Goal: Check status: Check status

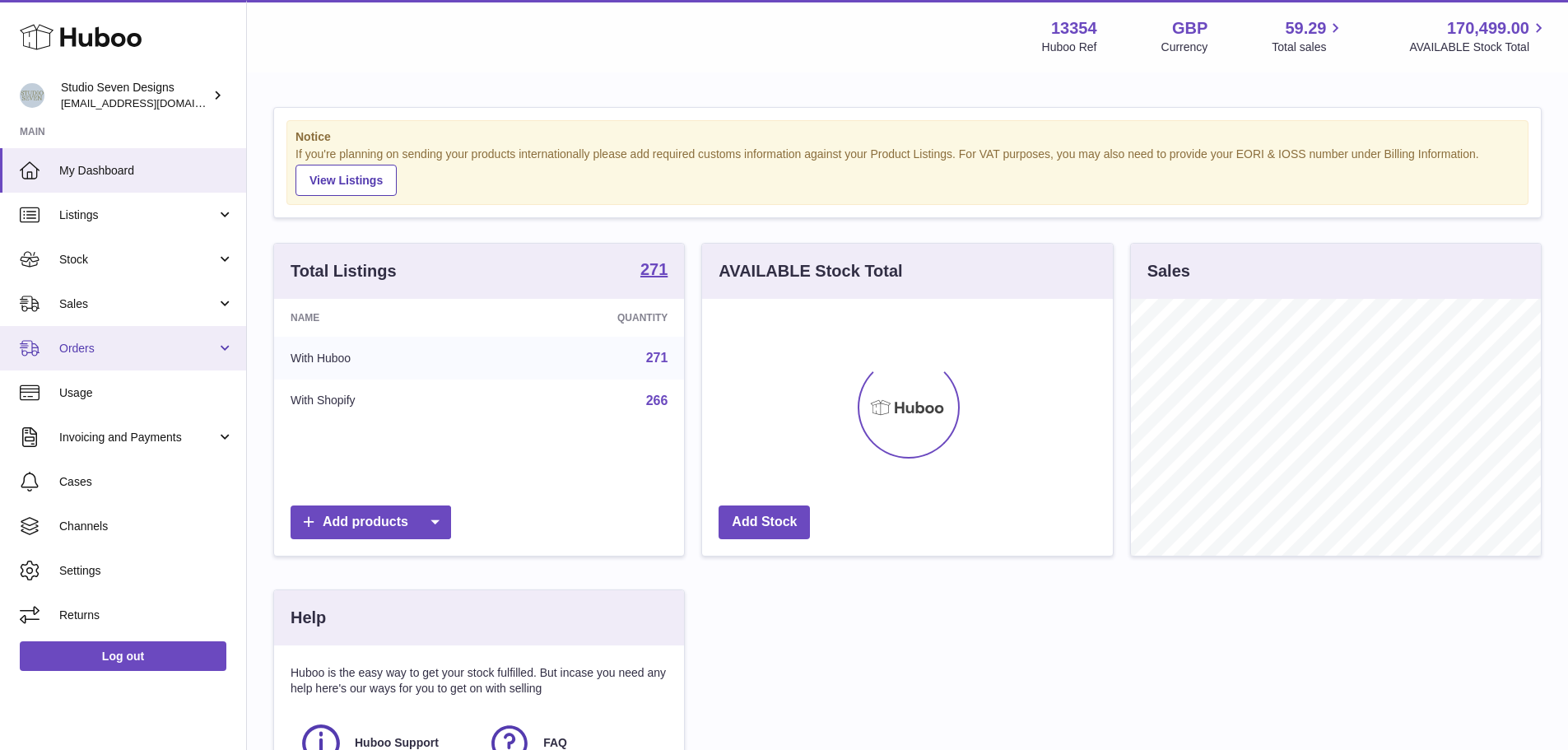
scroll to position [257, 410]
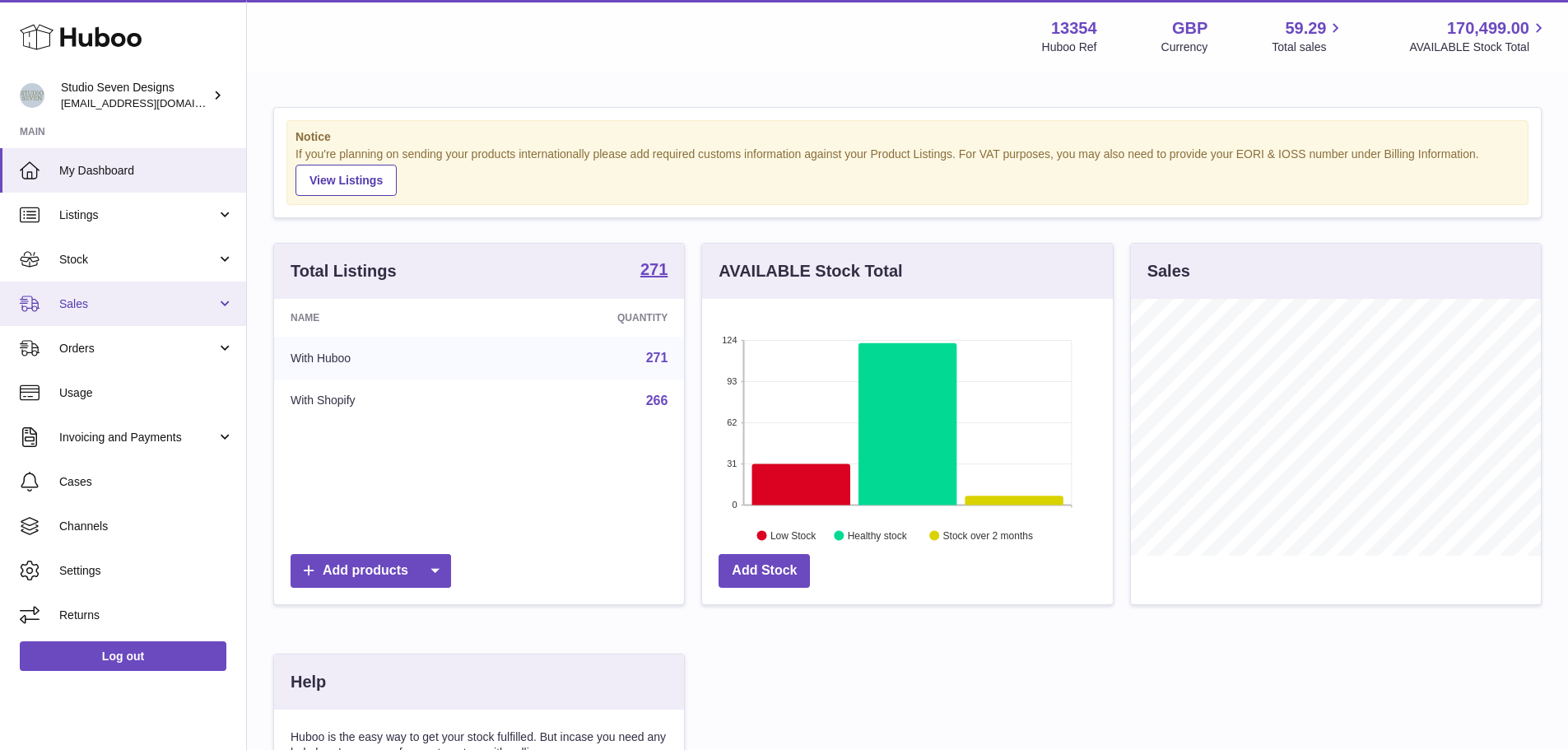
click at [96, 310] on span "Sales" at bounding box center [137, 304] width 157 height 15
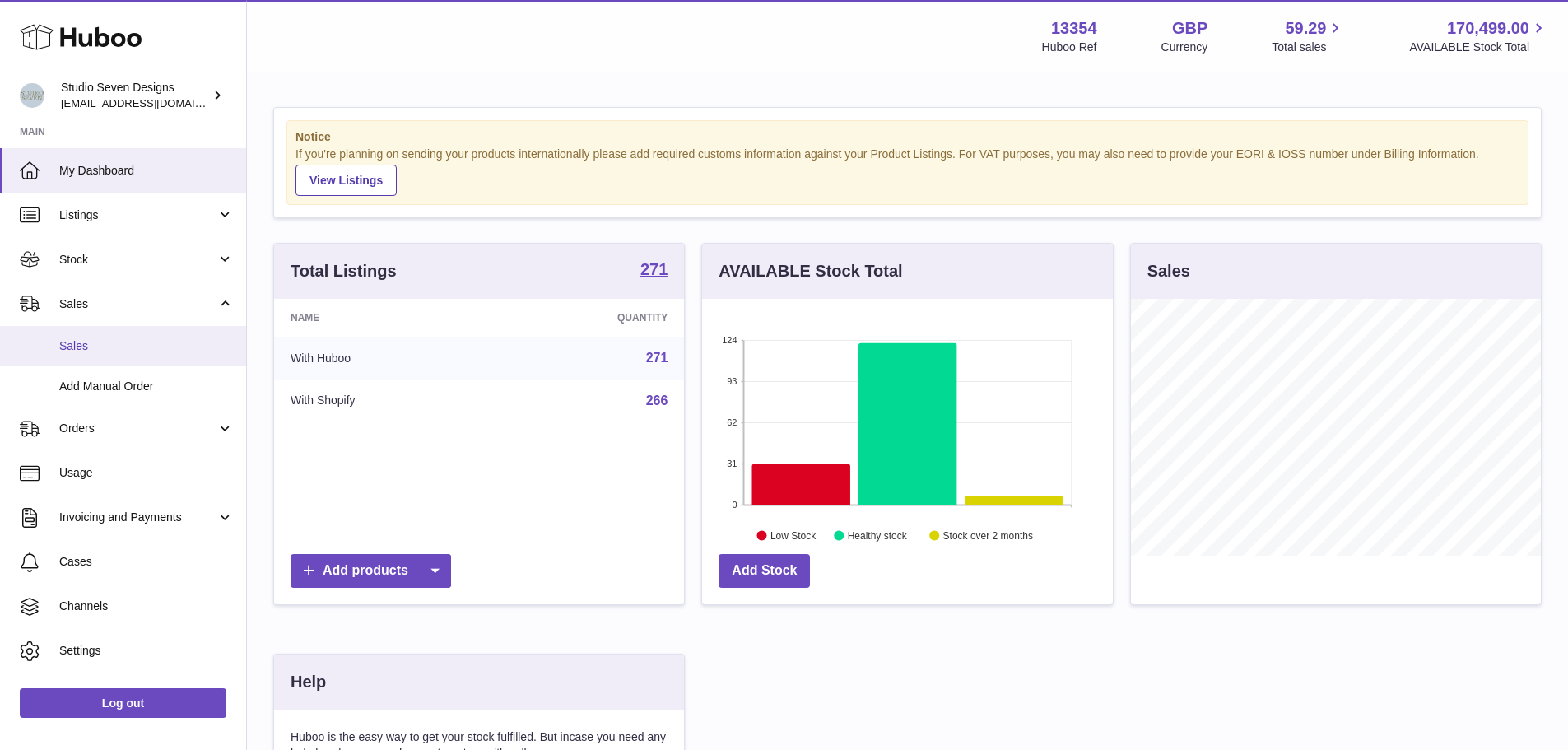
click at [116, 342] on span "Sales" at bounding box center [146, 346] width 174 height 15
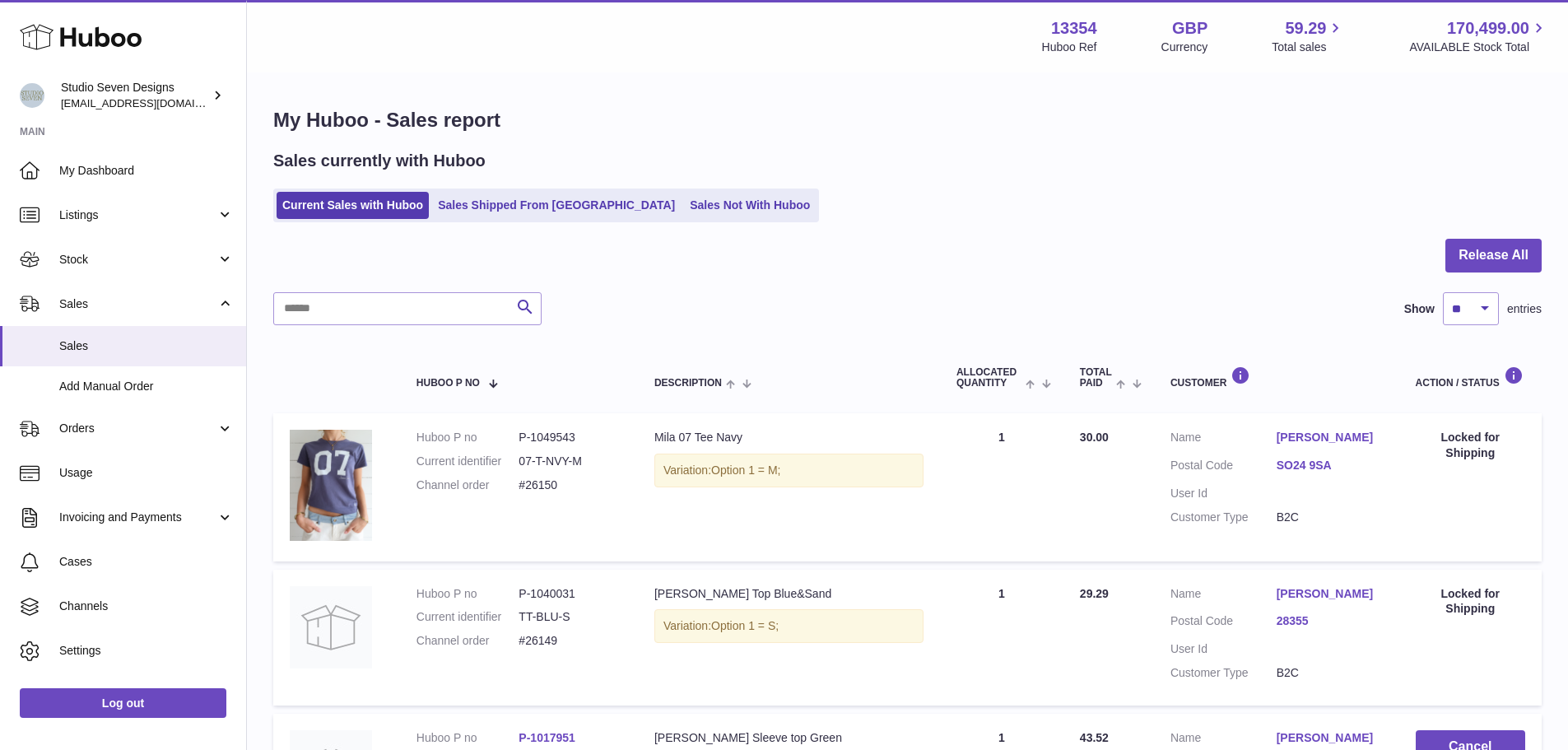
click at [569, 222] on ul "Current Sales with Huboo Sales Shipped From [GEOGRAPHIC_DATA] Sales Not With Hu…" at bounding box center [545, 204] width 545 height 34
click at [569, 205] on link "Sales Shipped From Huboo" at bounding box center [556, 205] width 248 height 27
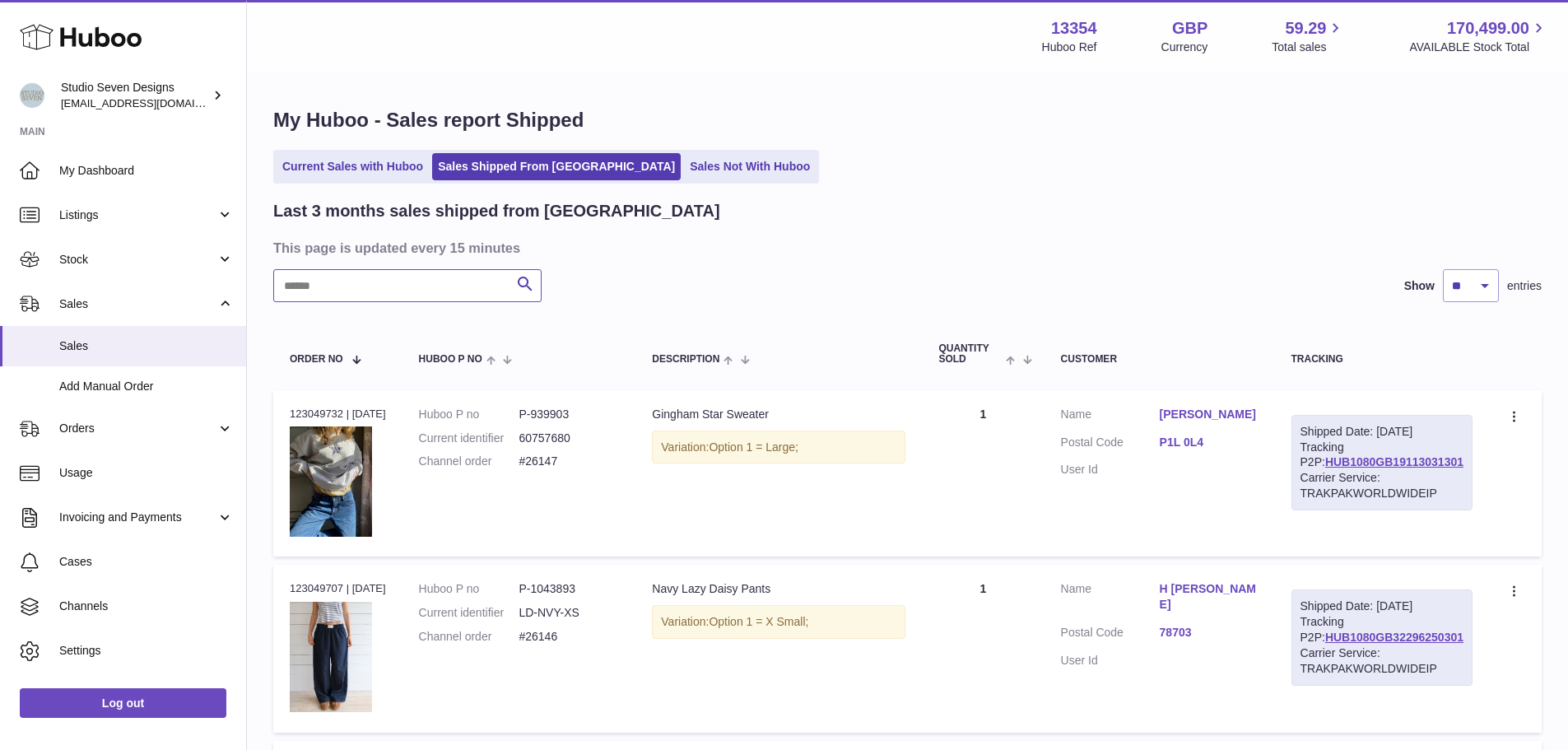
paste input "*********"
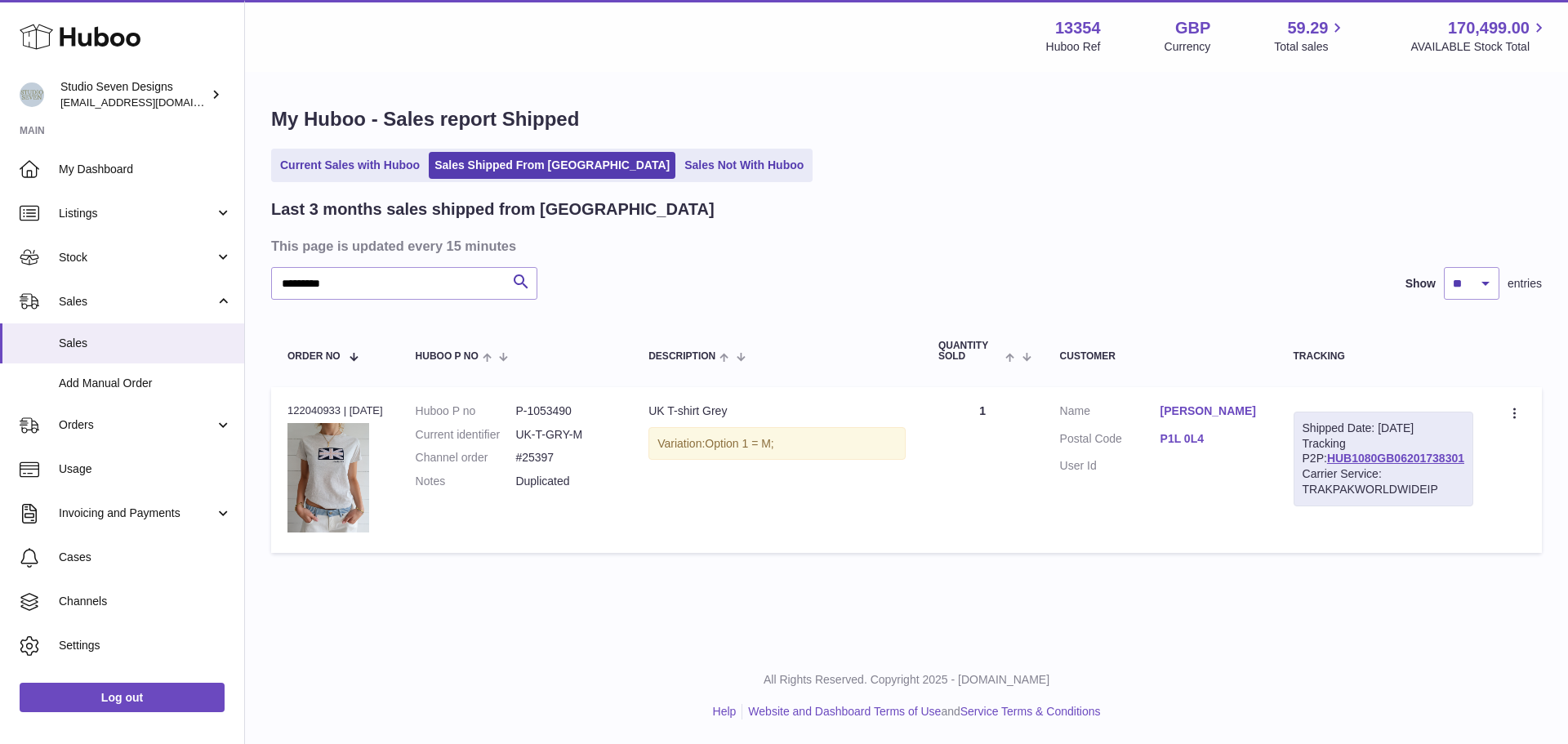
drag, startPoint x: 350, startPoint y: 410, endPoint x: 402, endPoint y: 407, distance: 52.1
click at [400, 407] on td "Order no 122040933 | 31st Jul" at bounding box center [335, 470] width 128 height 167
click at [547, 530] on td "Huboo P no P-1053490 Current identifier UK-T-GRY-M Channel order #25397 Notes D…" at bounding box center [516, 470] width 233 height 167
drag, startPoint x: 378, startPoint y: 291, endPoint x: 284, endPoint y: 297, distance: 94.2
click at [284, 297] on input "*********" at bounding box center [404, 283] width 266 height 32
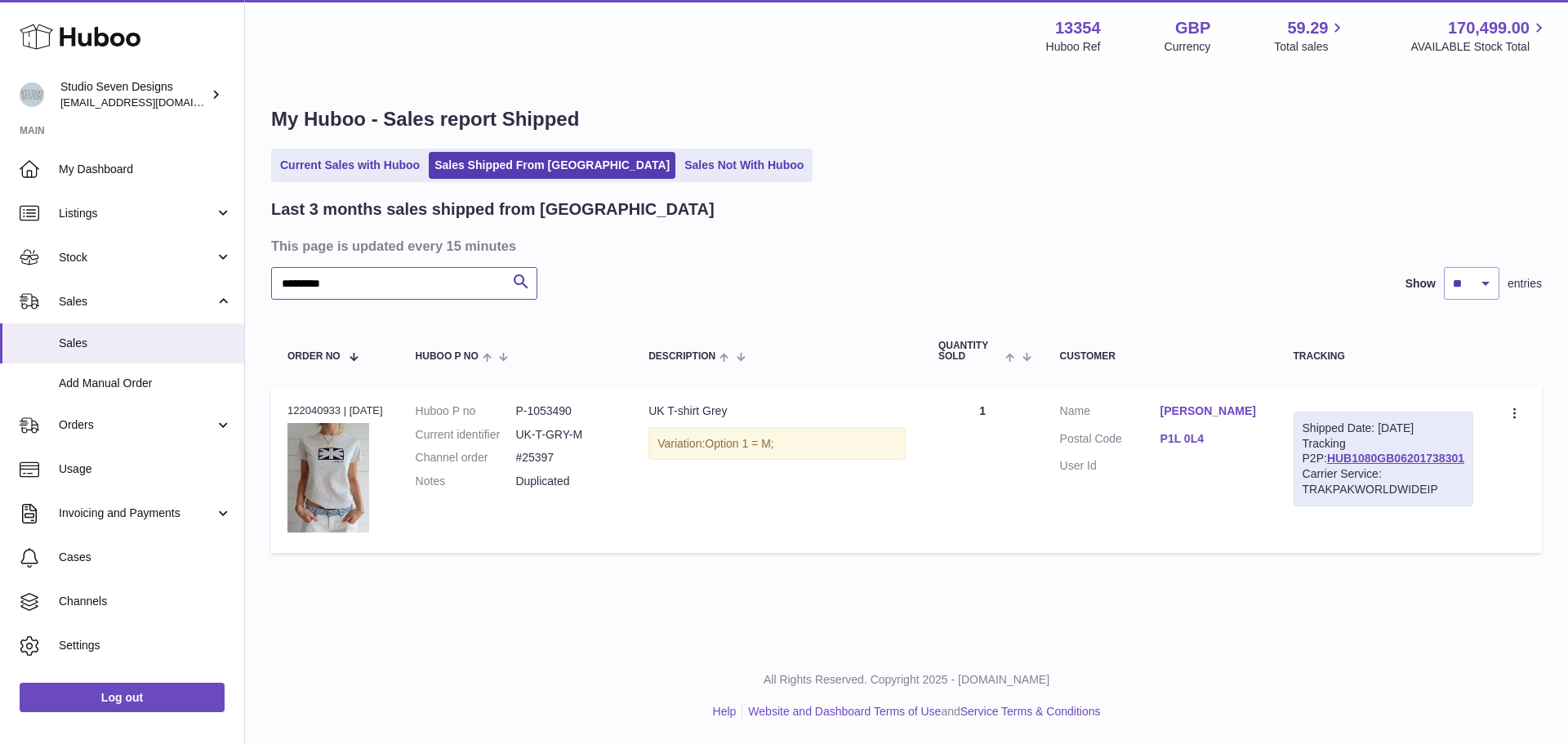
drag, startPoint x: 284, startPoint y: 297, endPoint x: 380, endPoint y: 278, distance: 97.9
click at [380, 278] on input "*********" at bounding box center [404, 283] width 266 height 32
drag, startPoint x: 373, startPoint y: 290, endPoint x: 276, endPoint y: 285, distance: 97.1
click at [276, 285] on input "*********" at bounding box center [404, 283] width 266 height 32
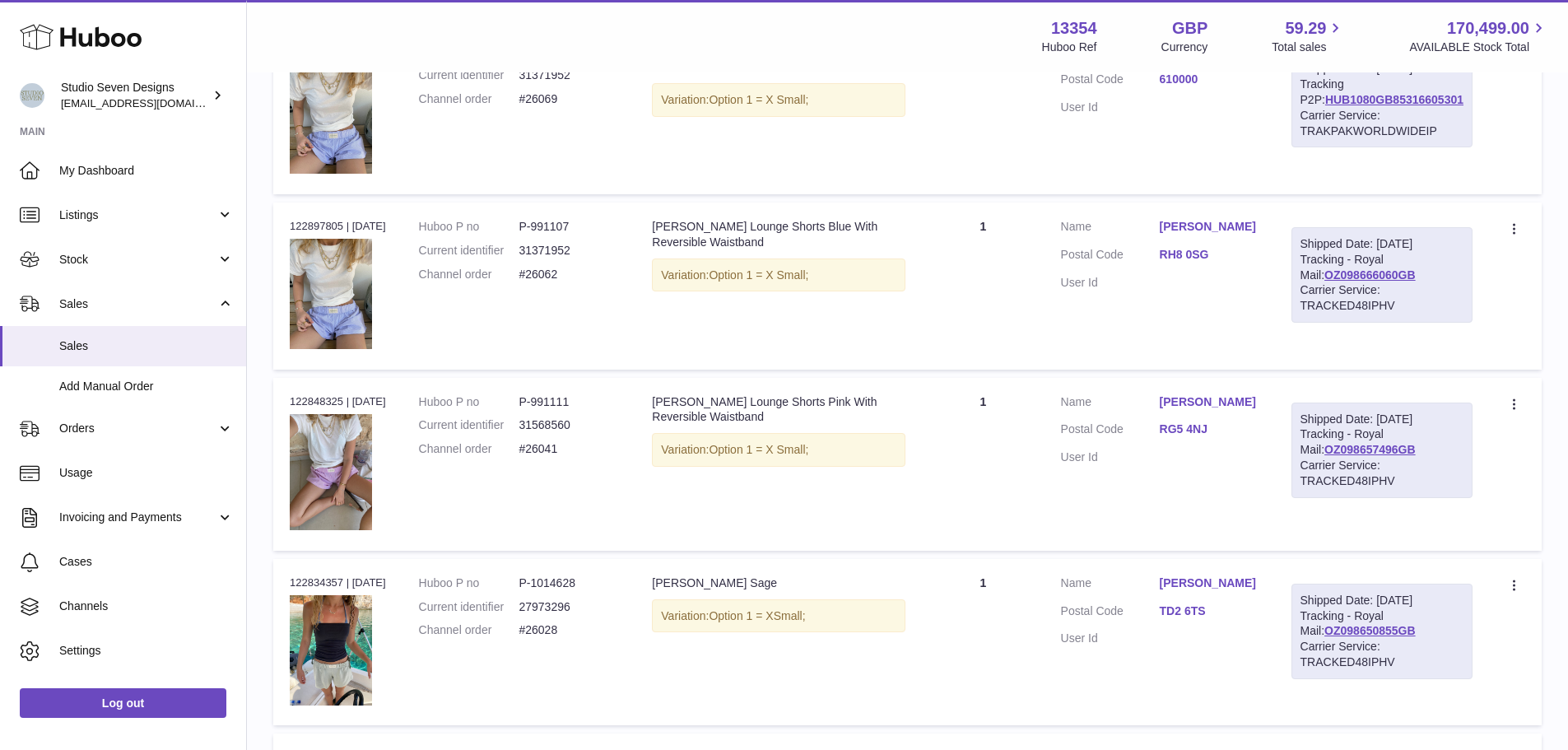
scroll to position [1577, 0]
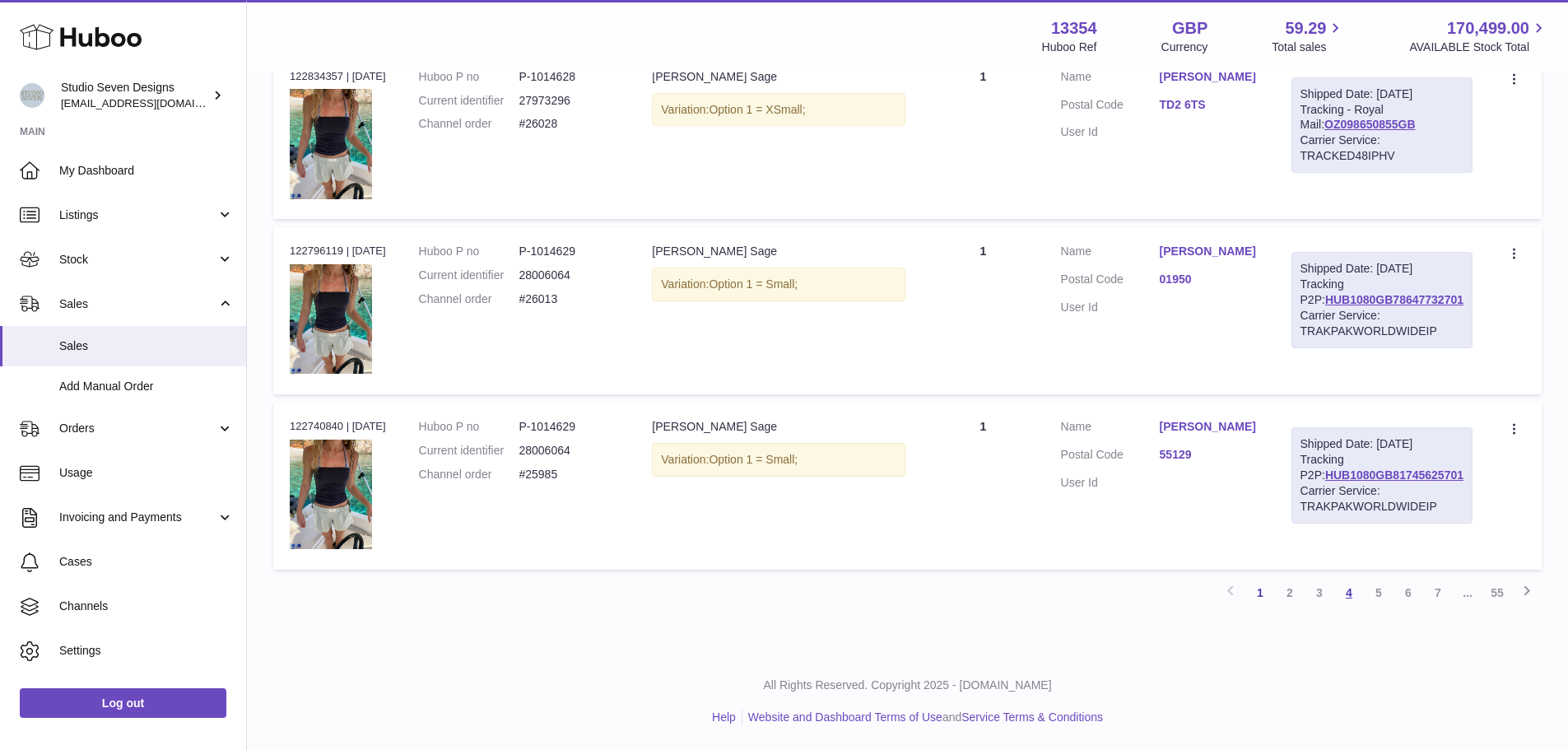
click at [1360, 598] on link "4" at bounding box center [1349, 593] width 30 height 30
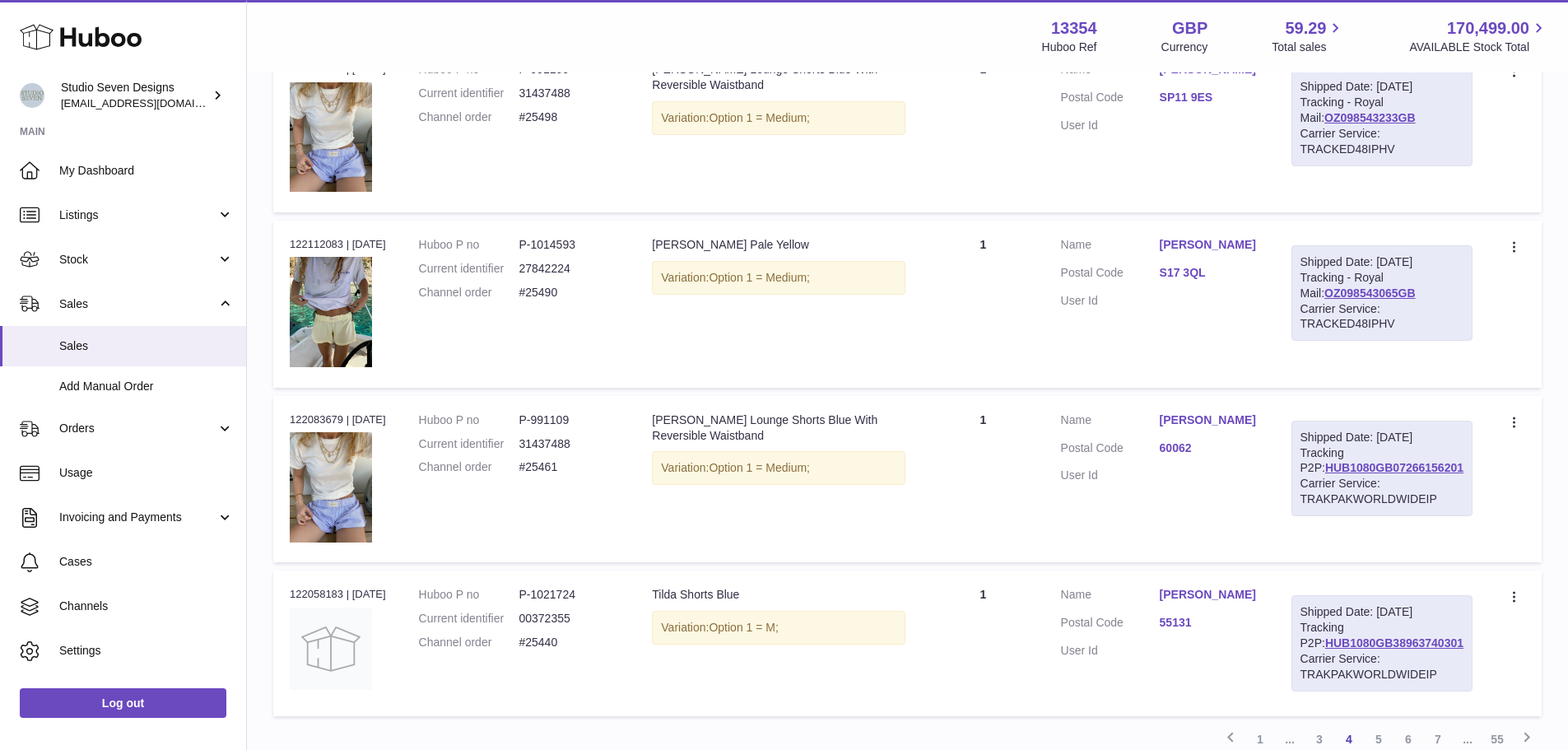
scroll to position [1559, 0]
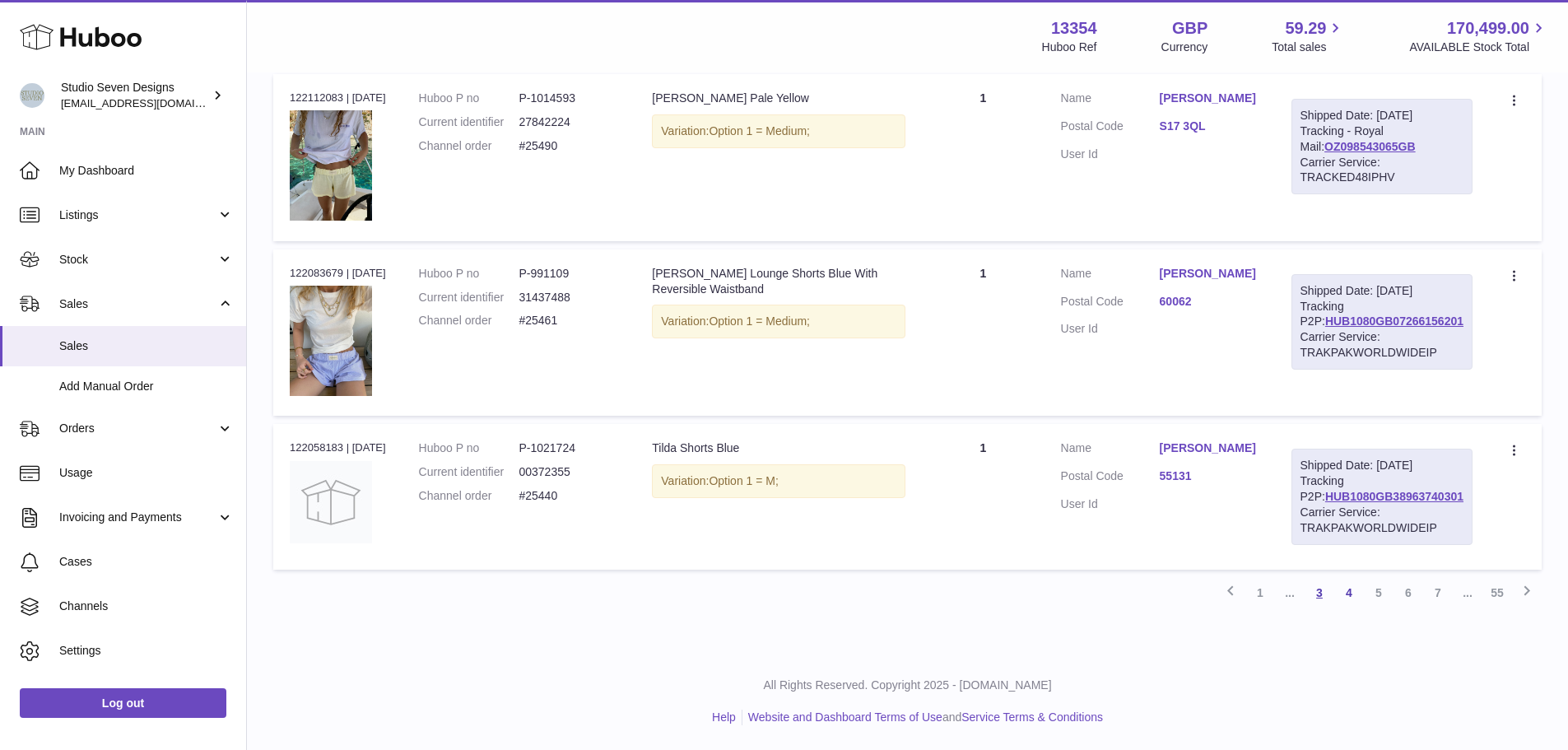
click at [1330, 600] on link "3" at bounding box center [1319, 593] width 30 height 30
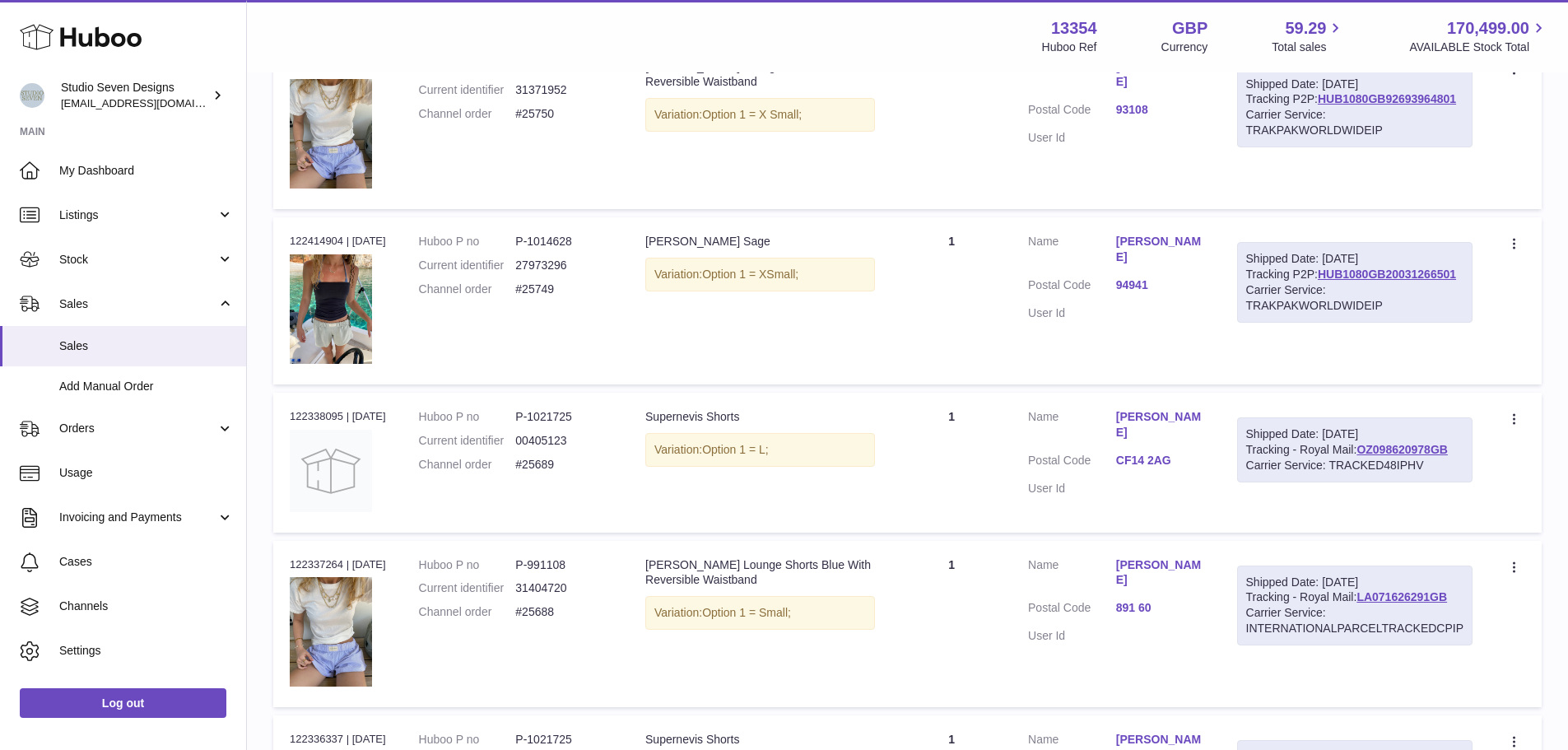
scroll to position [733, 0]
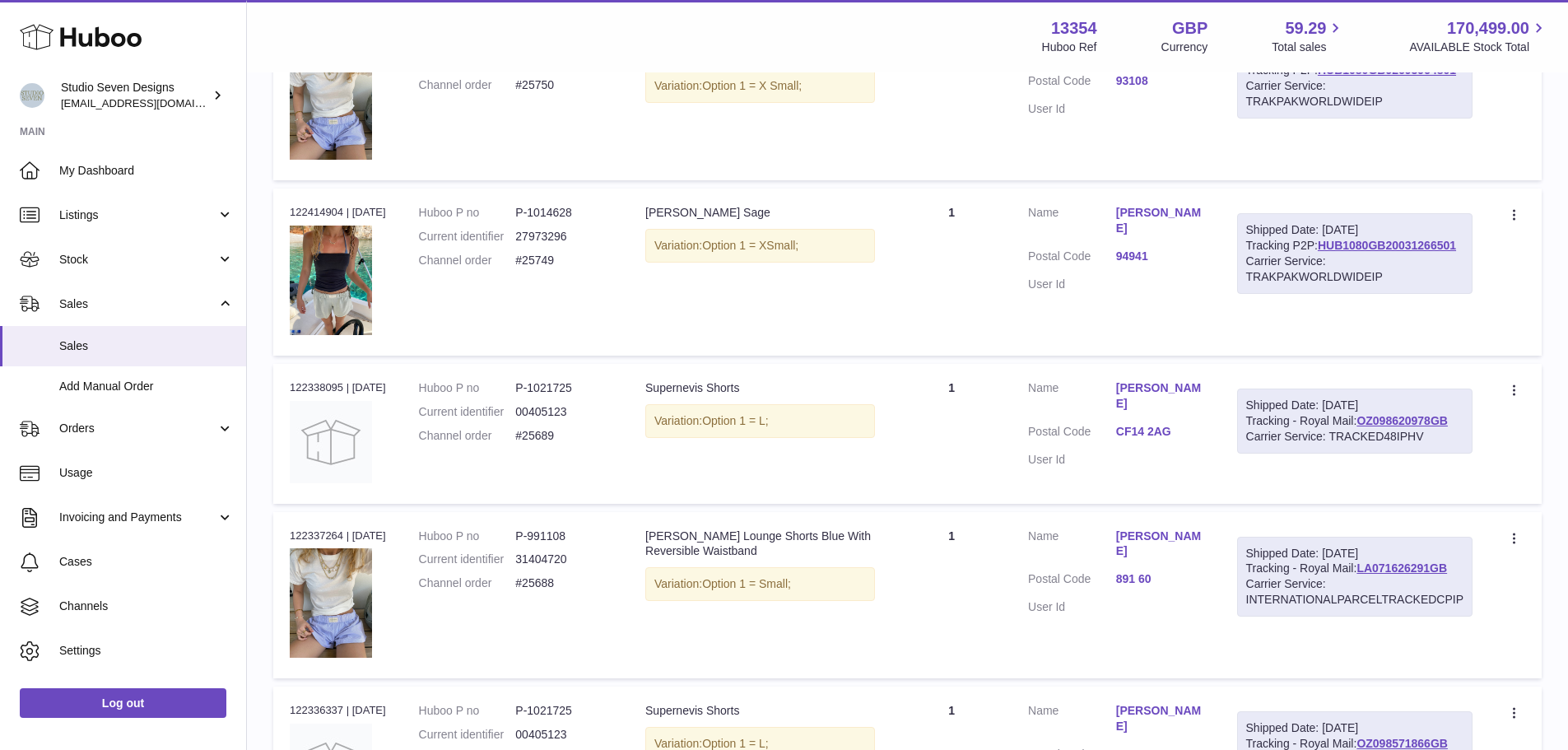
drag, startPoint x: 744, startPoint y: 392, endPoint x: 687, endPoint y: 389, distance: 57.1
click at [687, 389] on div "Supernevis Shorts" at bounding box center [759, 388] width 229 height 15
drag, startPoint x: 766, startPoint y: 381, endPoint x: 654, endPoint y: 384, distance: 112.0
click at [654, 384] on td "Description Supernevis Shorts Variation: Option 1 = L;" at bounding box center [760, 434] width 263 height 139
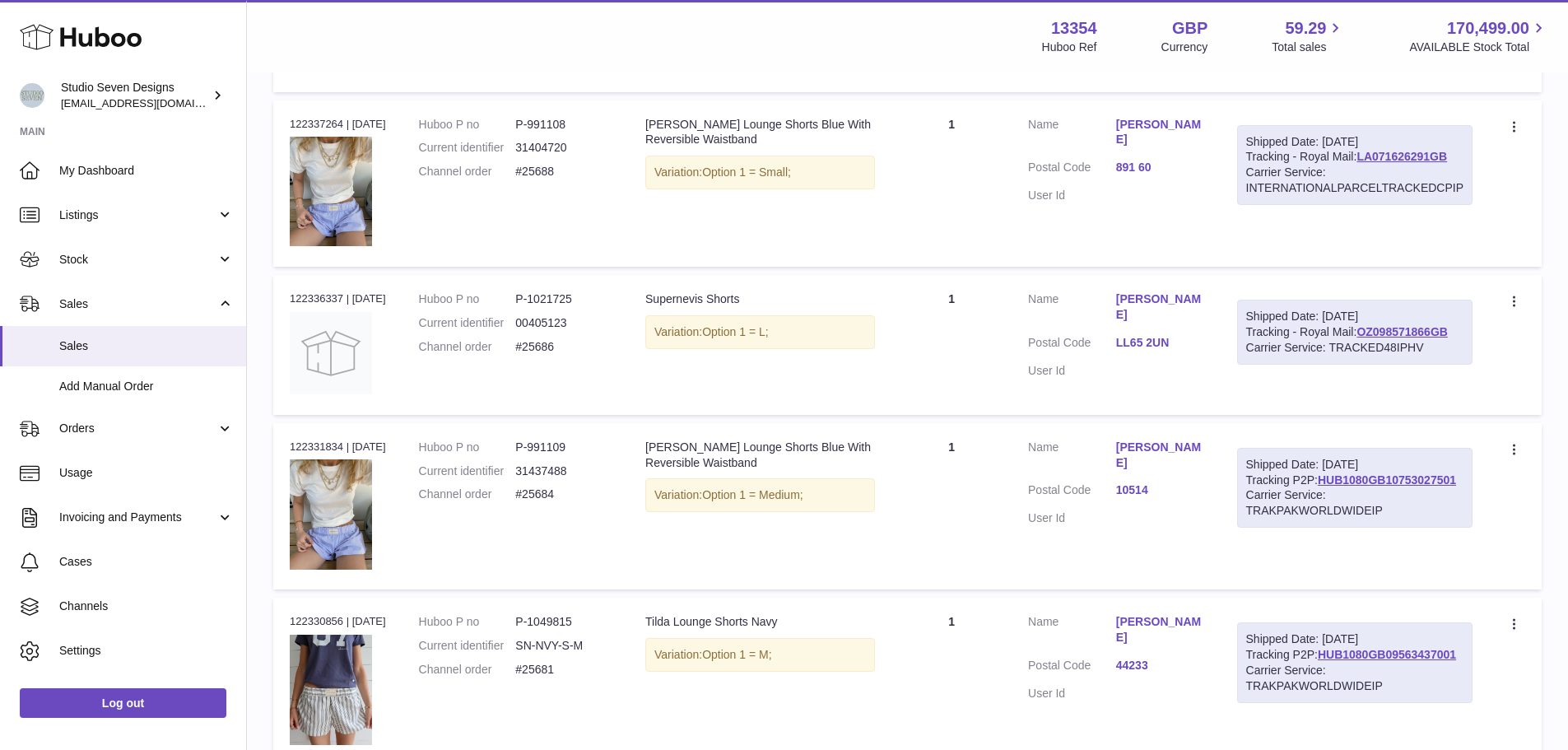
click at [828, 533] on td "Description Lila Lounge Shorts Blue With Reversible Waistband Variation: Option…" at bounding box center [760, 507] width 263 height 168
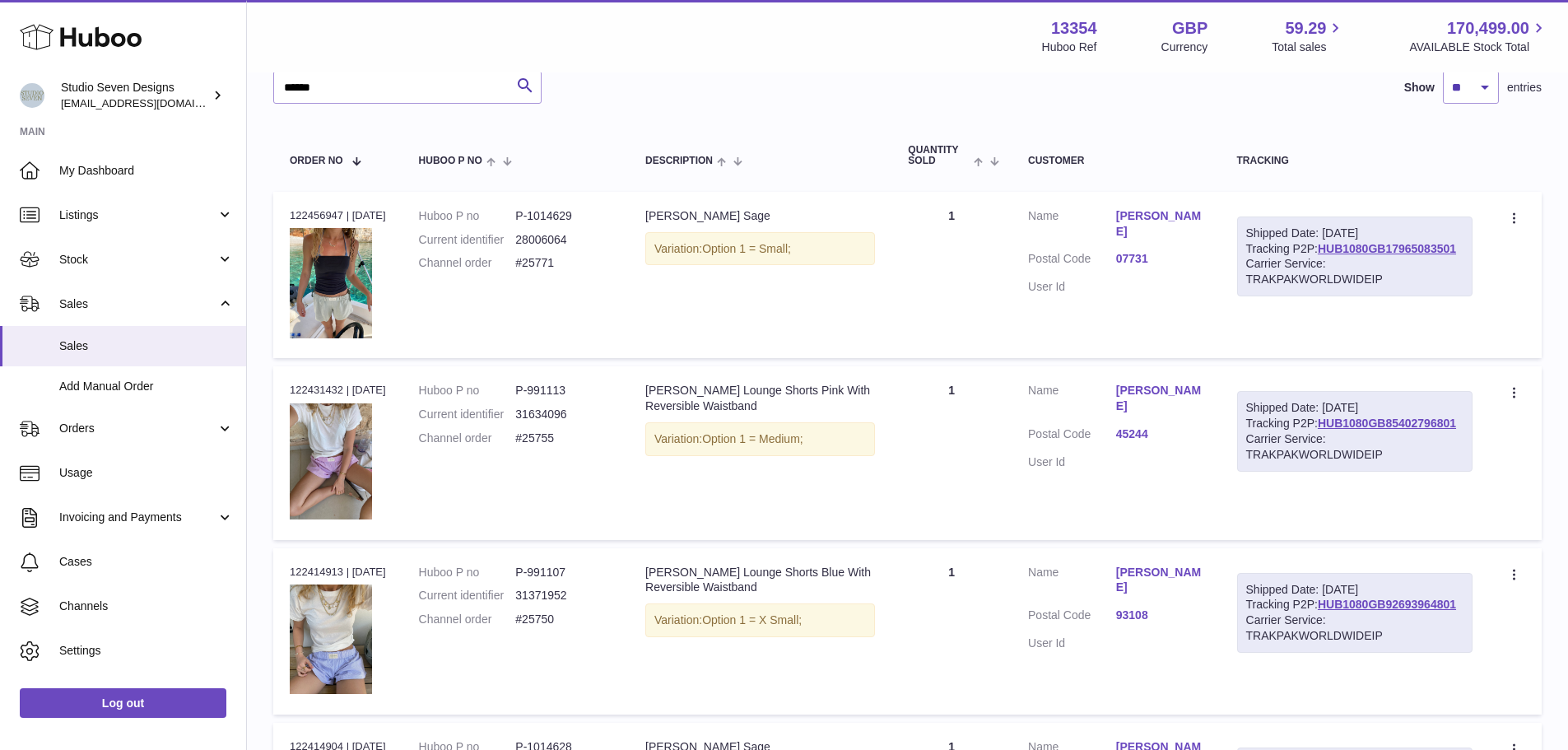
scroll to position [0, 0]
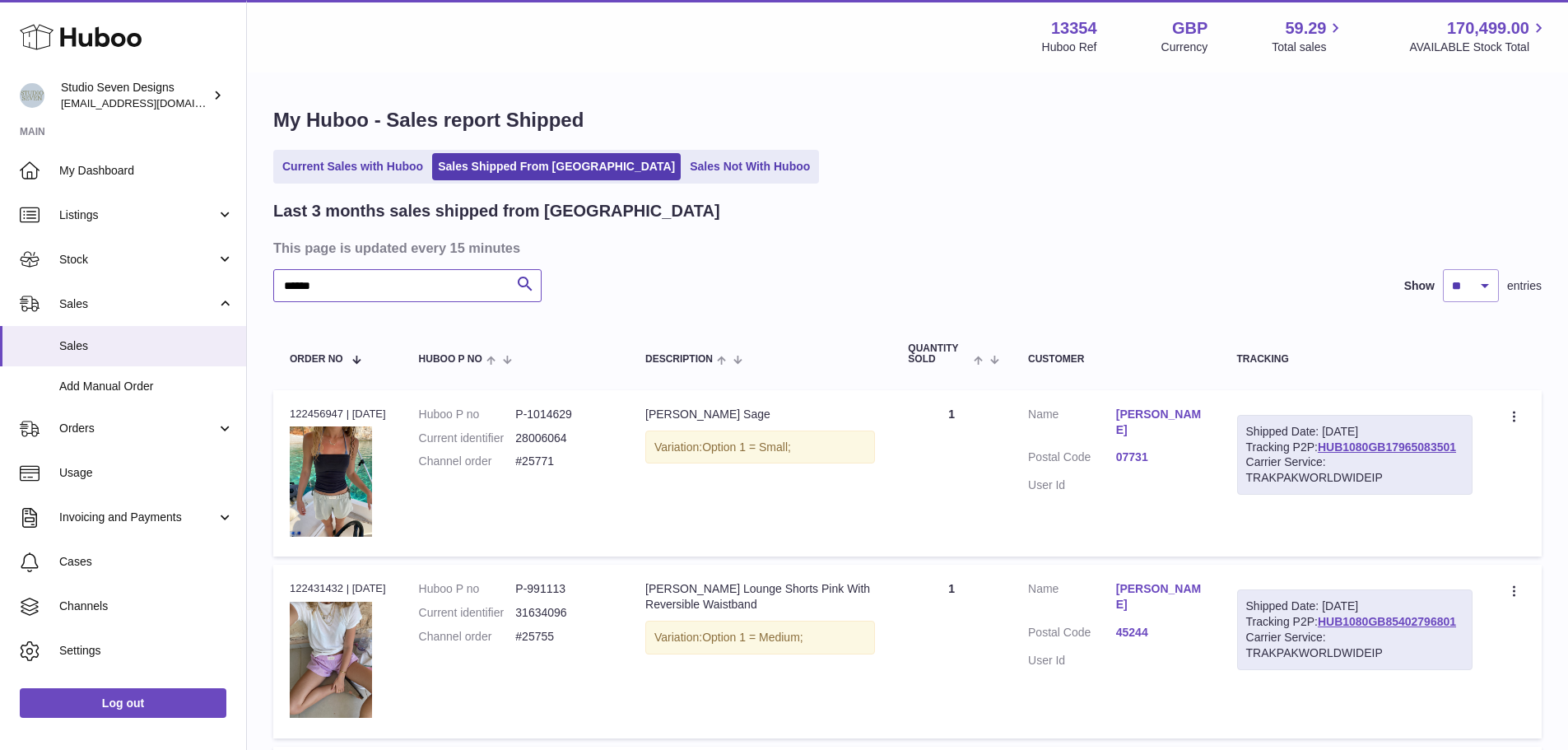
drag, startPoint x: 371, startPoint y: 296, endPoint x: 278, endPoint y: 294, distance: 93.0
click at [278, 294] on input "******" at bounding box center [407, 285] width 268 height 33
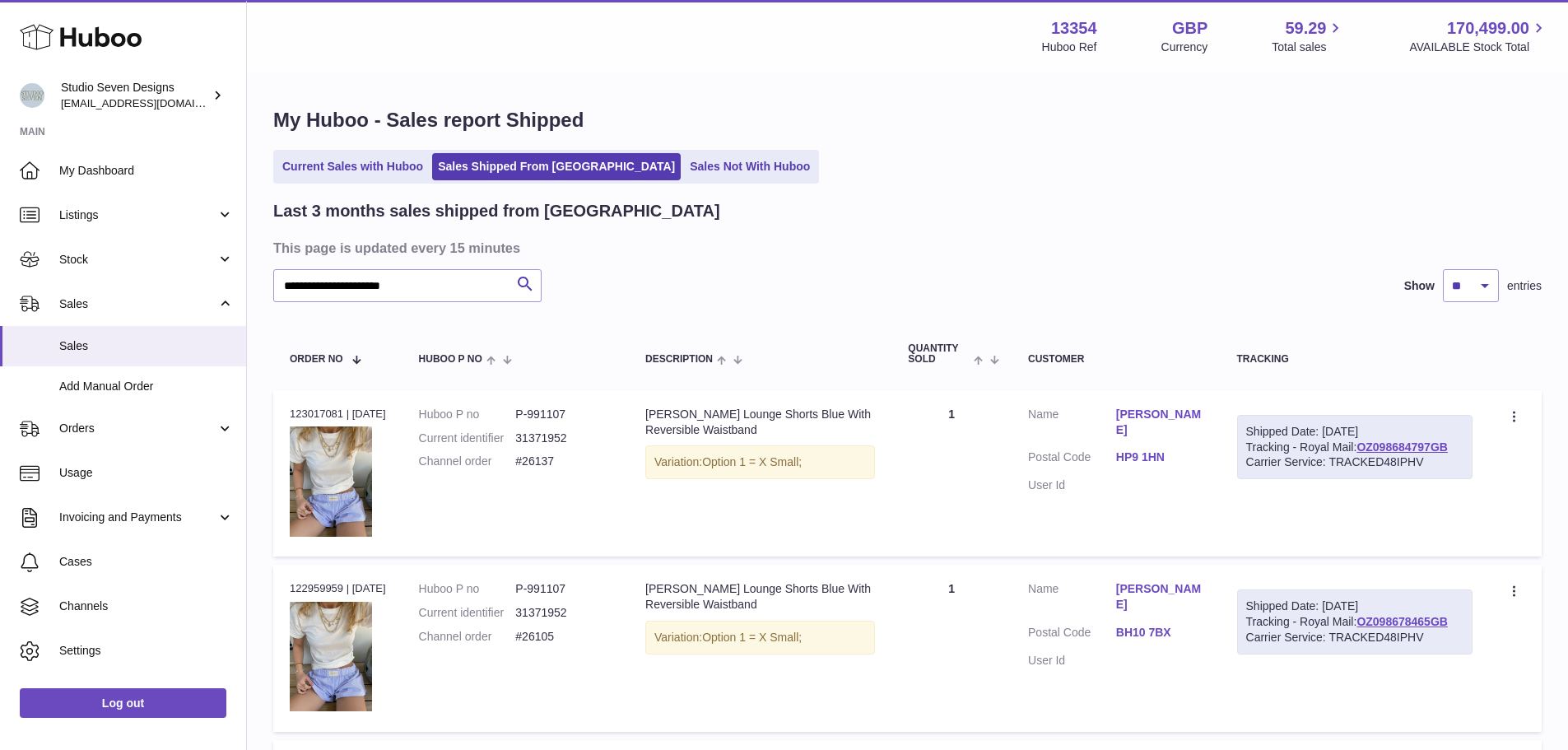
click at [758, 277] on div "**********" at bounding box center [907, 285] width 1268 height 33
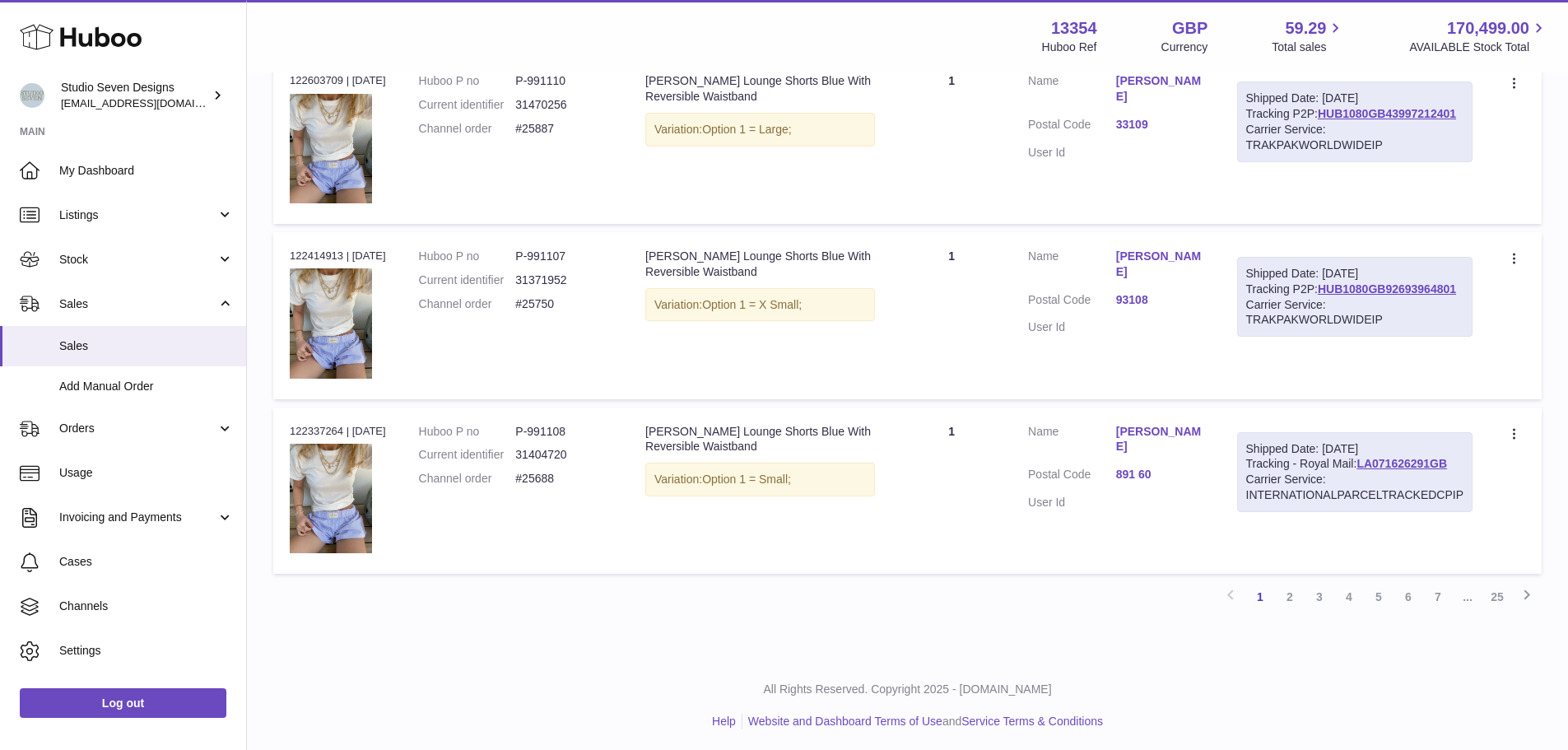
scroll to position [1564, 0]
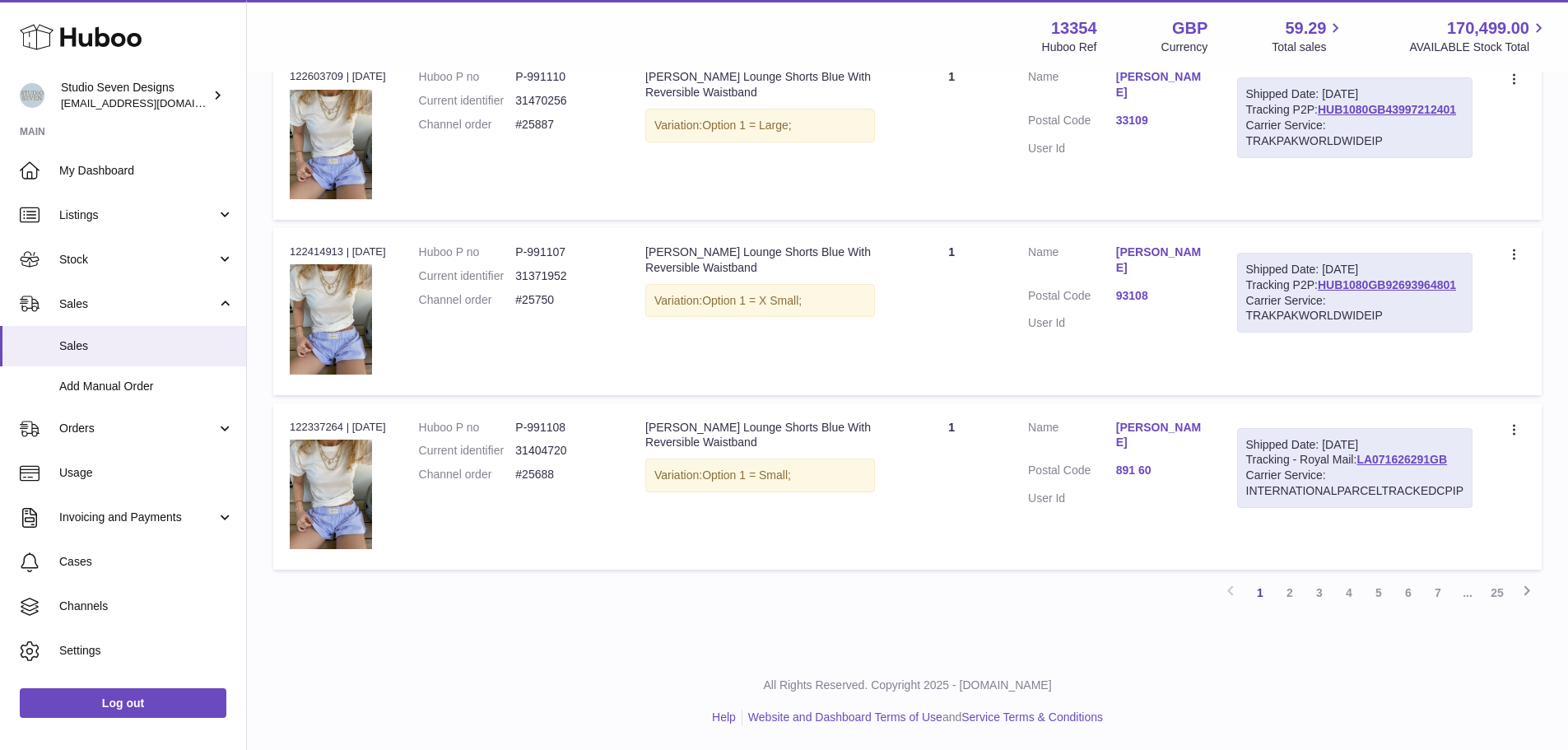
click at [990, 300] on td "Quantity 1" at bounding box center [951, 312] width 120 height 168
click at [1171, 256] on link "Piper Kulkin" at bounding box center [1160, 260] width 88 height 31
click at [1074, 280] on div at bounding box center [784, 375] width 1568 height 750
click at [326, 248] on div "Order no 122414913 | 7th Aug" at bounding box center [337, 252] width 96 height 15
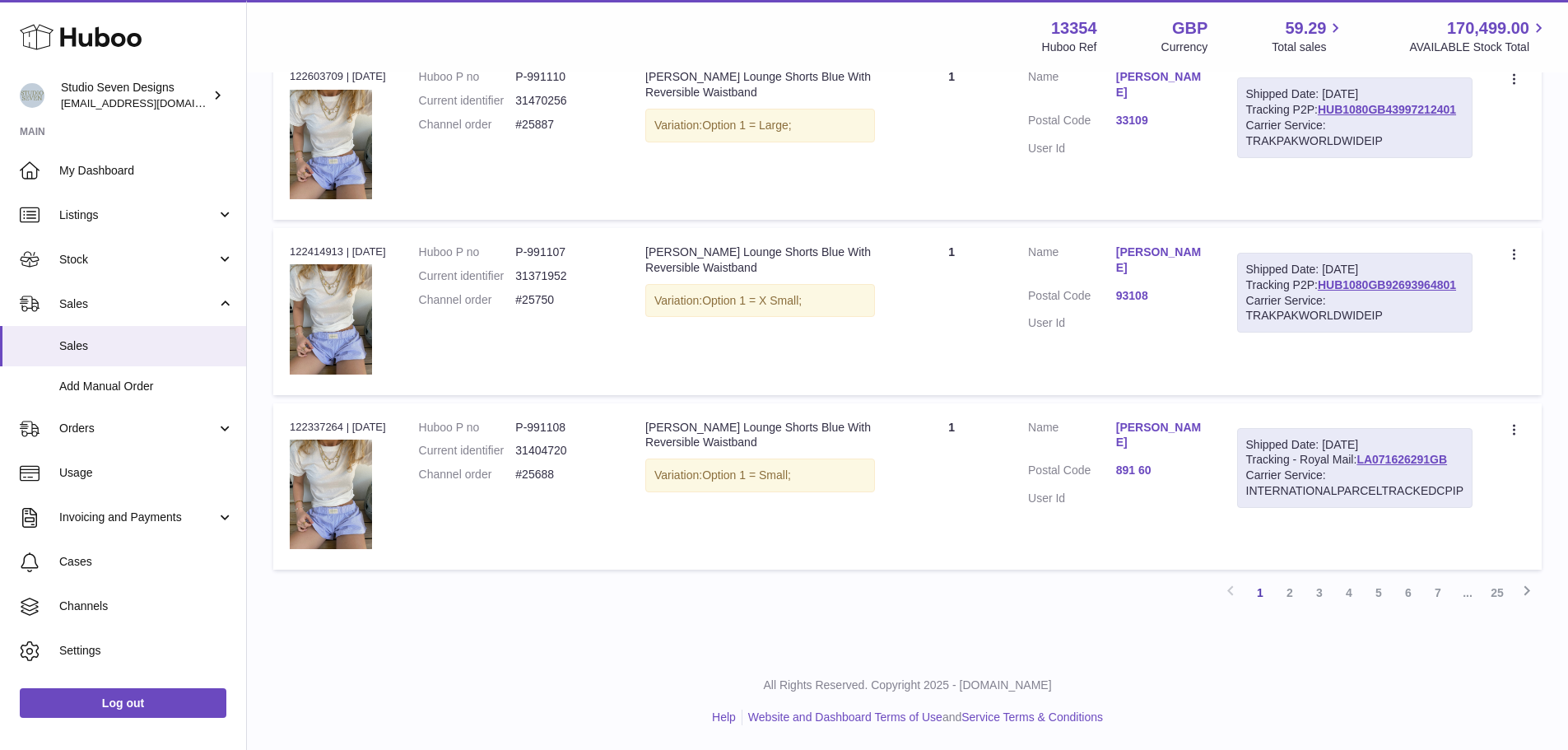
copy div "122414913"
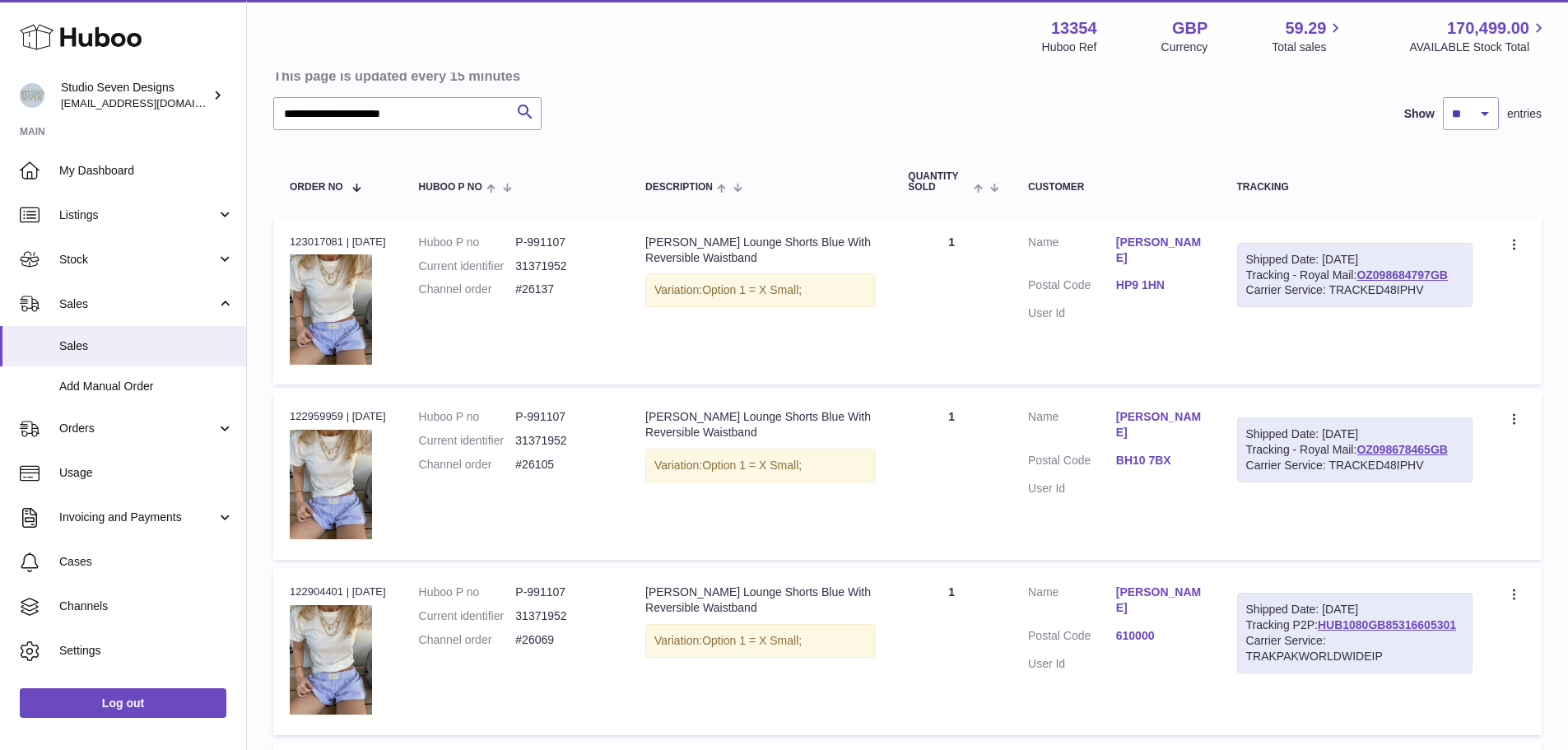
scroll to position [0, 0]
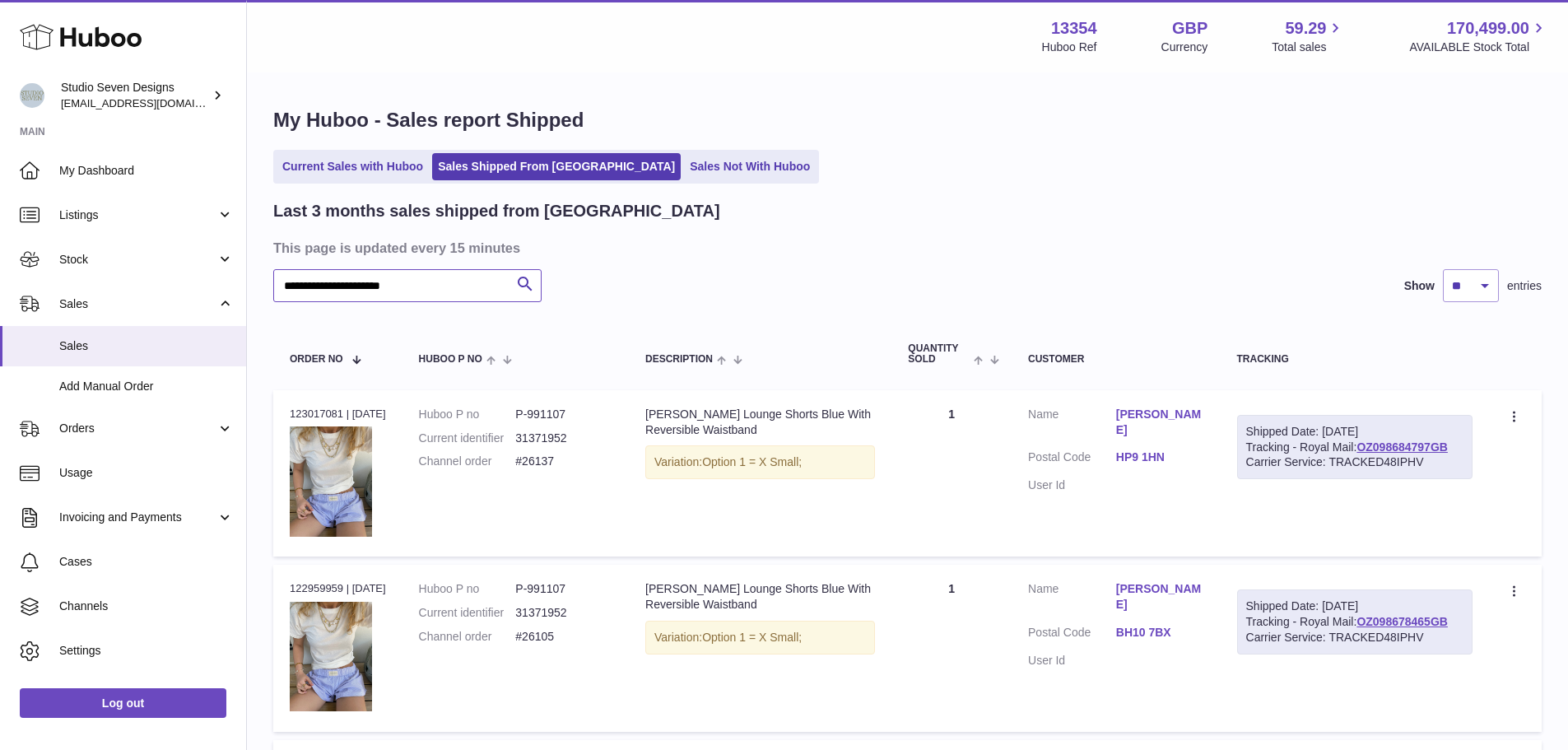
click at [454, 272] on input "**********" at bounding box center [407, 285] width 268 height 33
paste input "text"
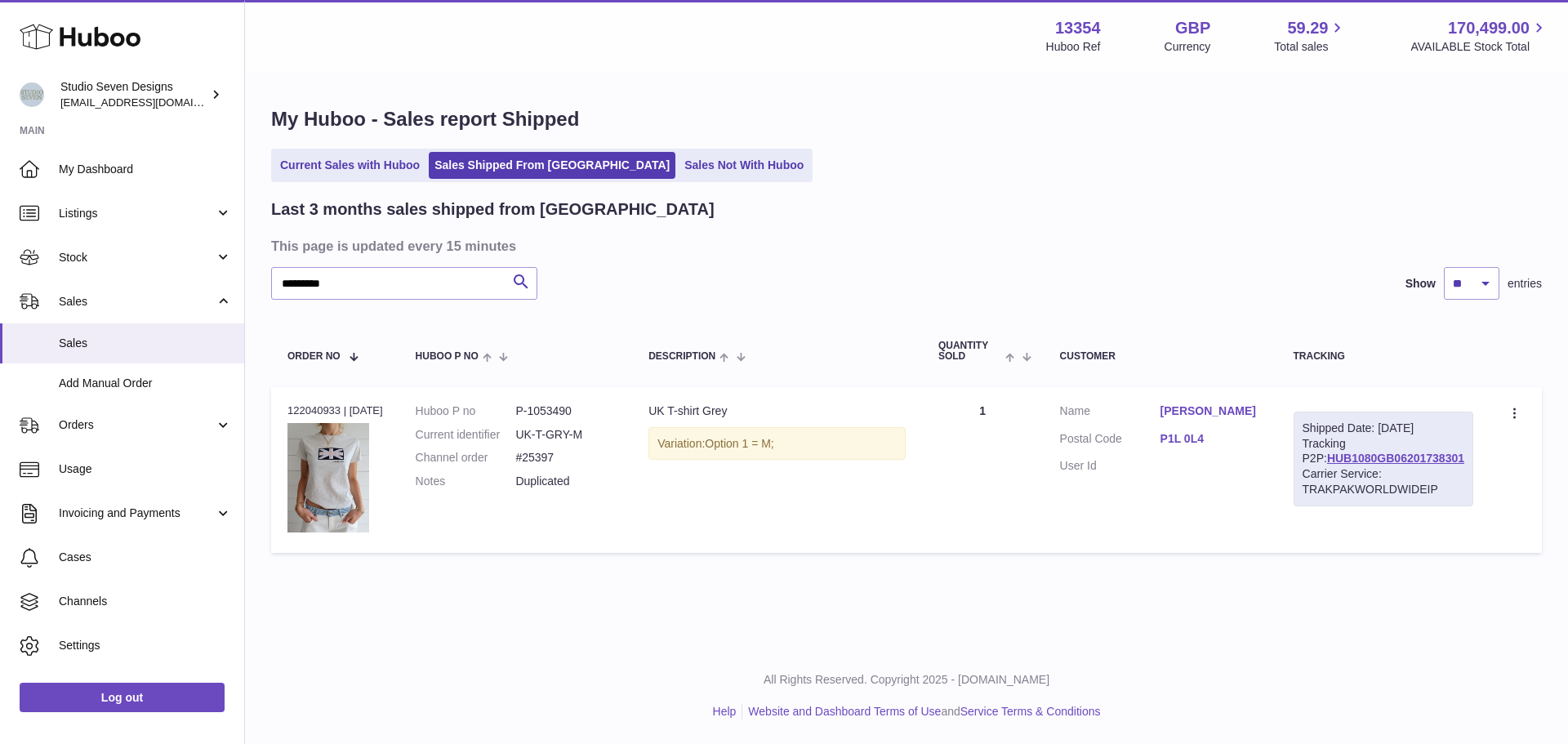
drag, startPoint x: 574, startPoint y: 463, endPoint x: 522, endPoint y: 463, distance: 52.0
click at [522, 463] on dl "Huboo P no P-1053490 Current identifier UK-T-GRY-M Channel order #25397 Notes D…" at bounding box center [516, 450] width 201 height 95
copy dl "#25397"
click at [339, 285] on input "*********" at bounding box center [404, 283] width 266 height 32
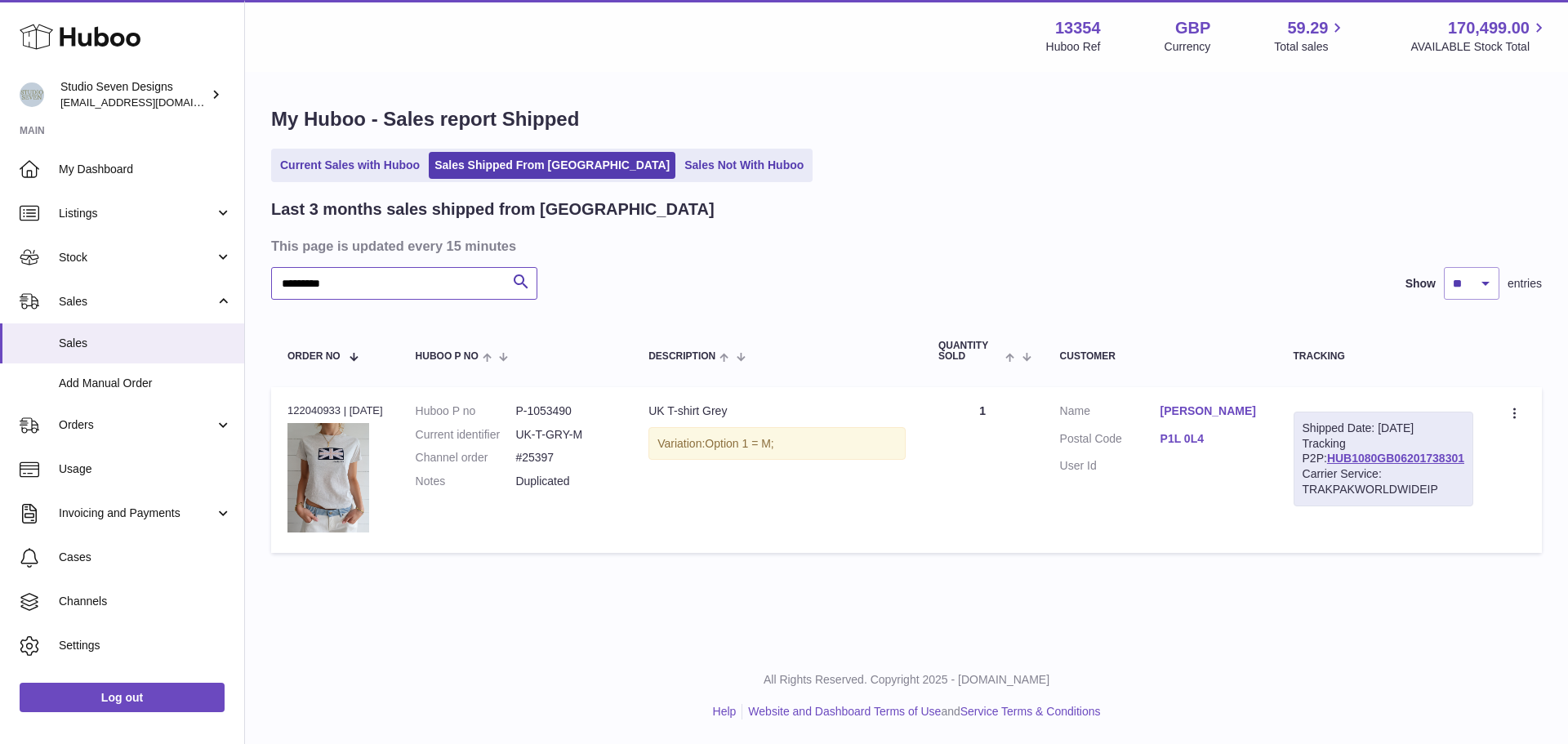
paste input "text"
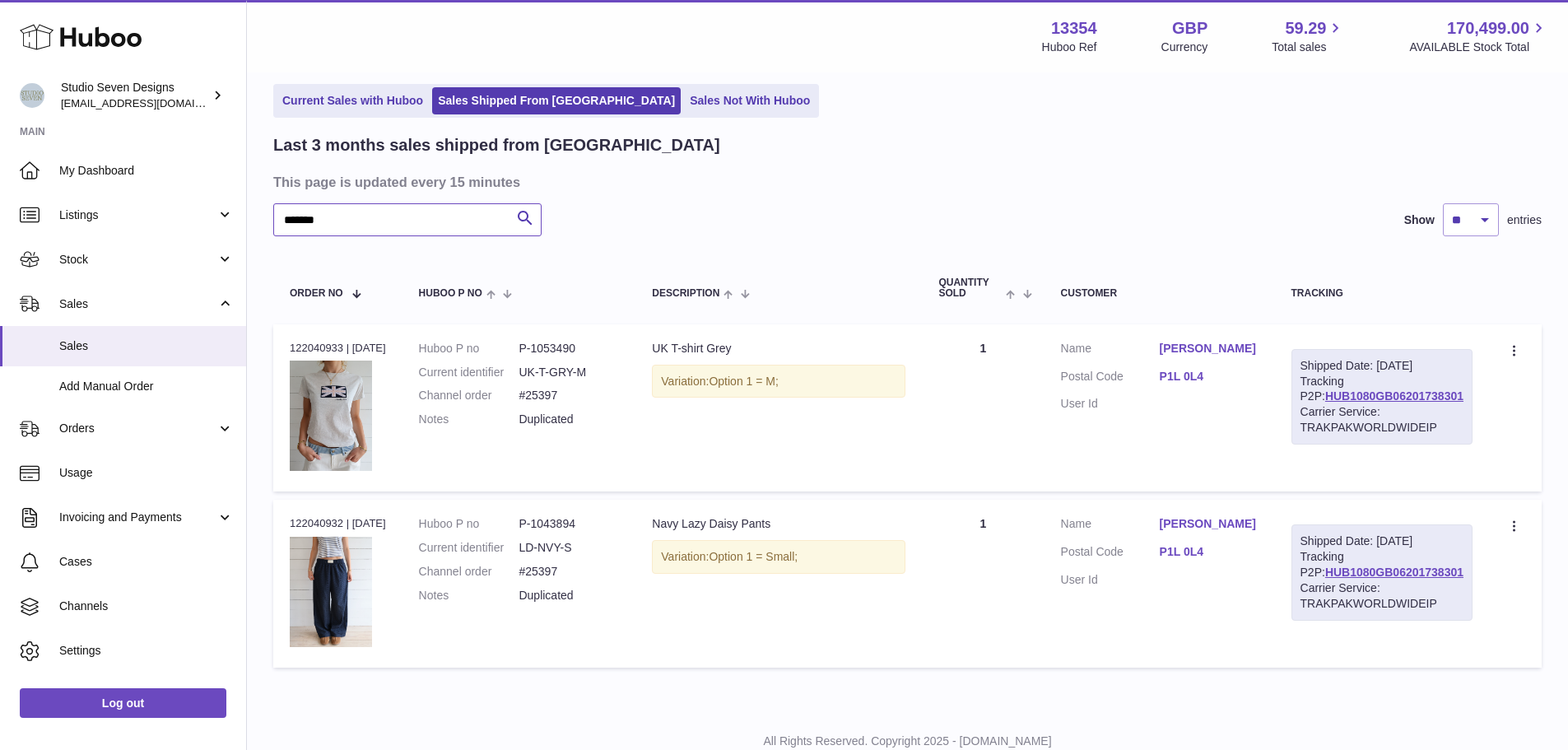
scroll to position [122, 0]
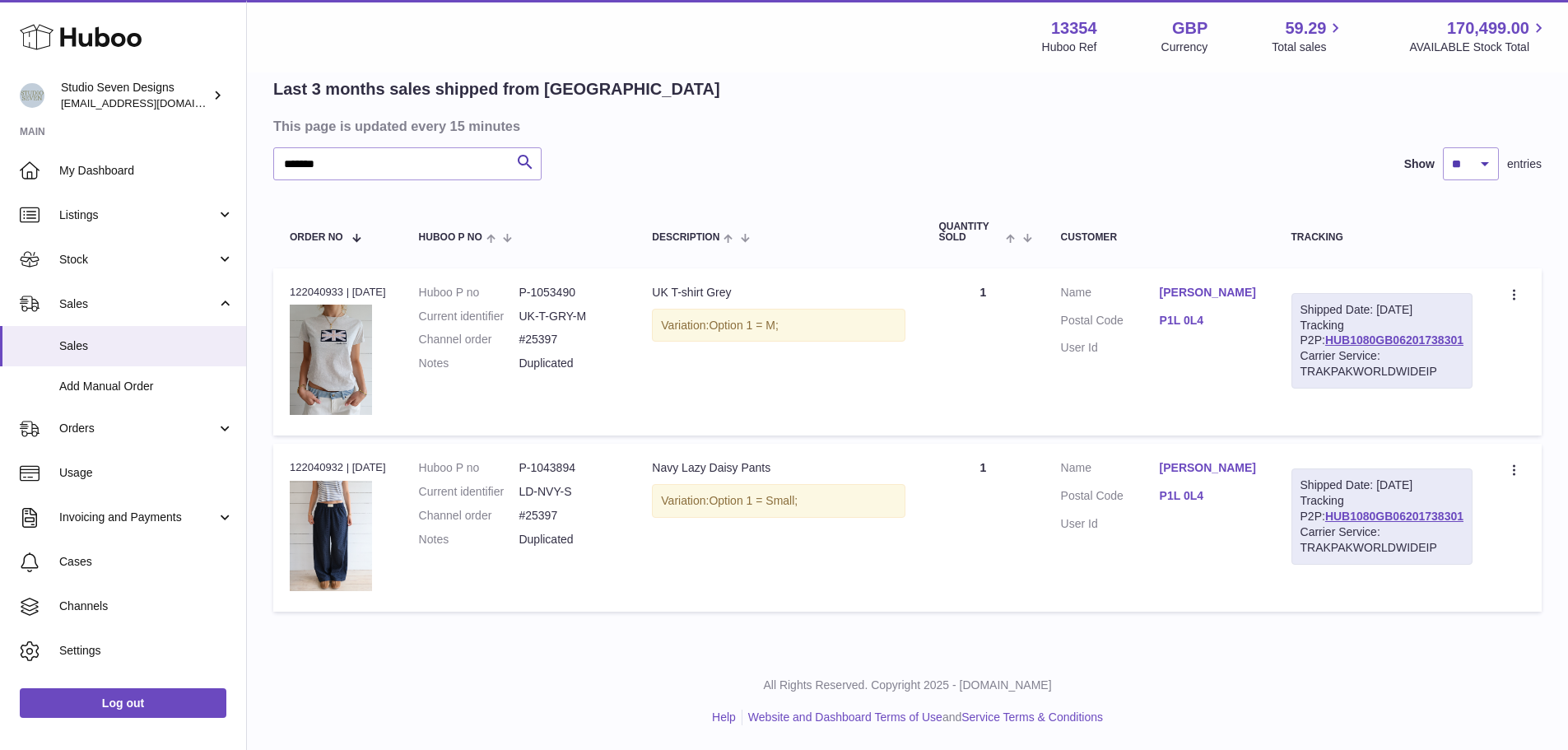
click at [1200, 324] on link "P1L 0L4" at bounding box center [1209, 320] width 99 height 15
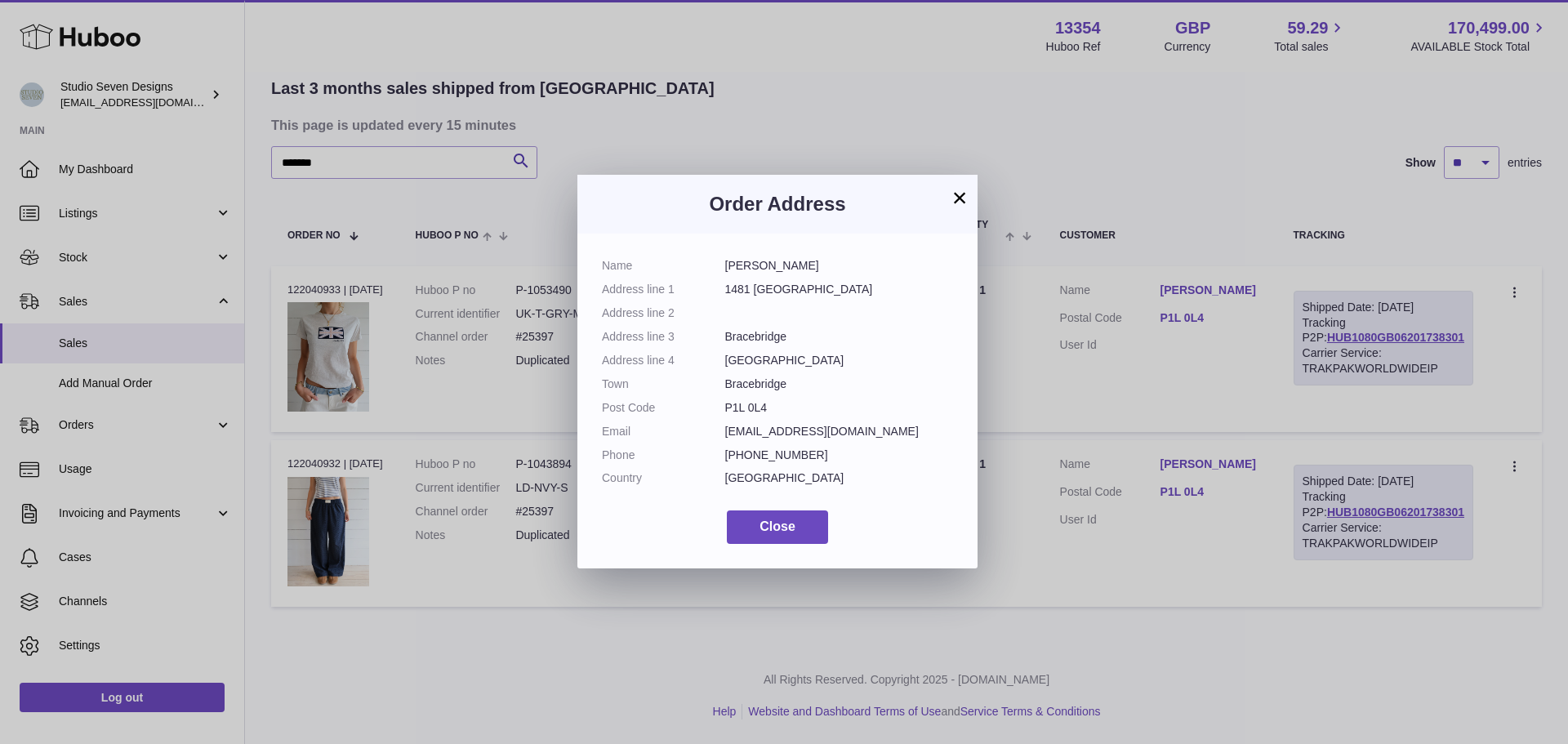
click at [877, 315] on dd at bounding box center [839, 313] width 228 height 15
click at [474, 475] on div "× Order Address Name Jade Walker Address line 1 1481 Cedar Lane Address line 2 …" at bounding box center [784, 372] width 1568 height 744
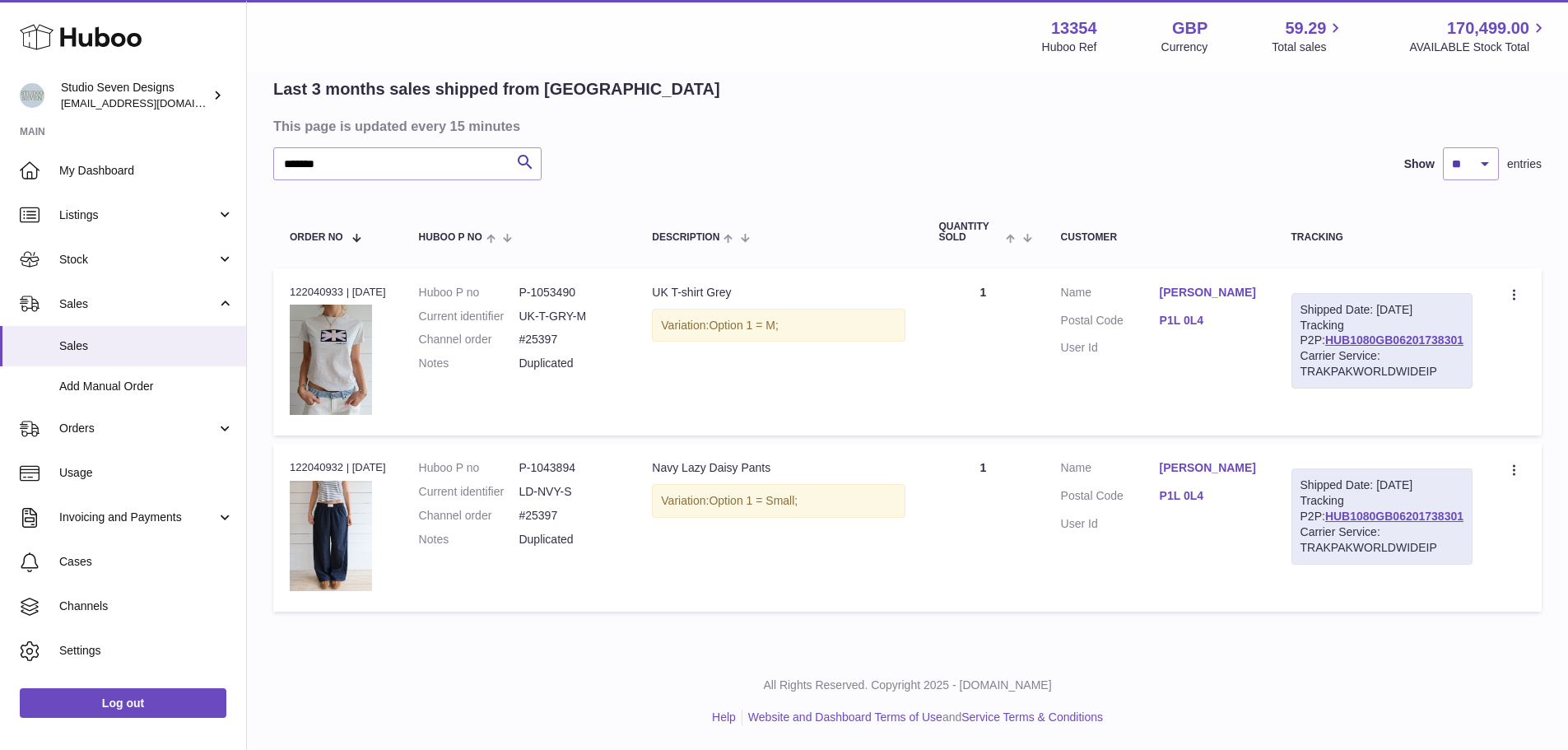
drag, startPoint x: 663, startPoint y: 469, endPoint x: 787, endPoint y: 468, distance: 124.0
click at [787, 468] on div "Navy Lazy Daisy Pants" at bounding box center [778, 468] width 253 height 15
copy div "Navy Lazy Daisy Pants"
click at [877, 438] on table "Order No Huboo P no Description Quantity Sold Customer Tracking Order no 122040…" at bounding box center [907, 408] width 1268 height 424
drag, startPoint x: 387, startPoint y: 160, endPoint x: 267, endPoint y: 174, distance: 120.8
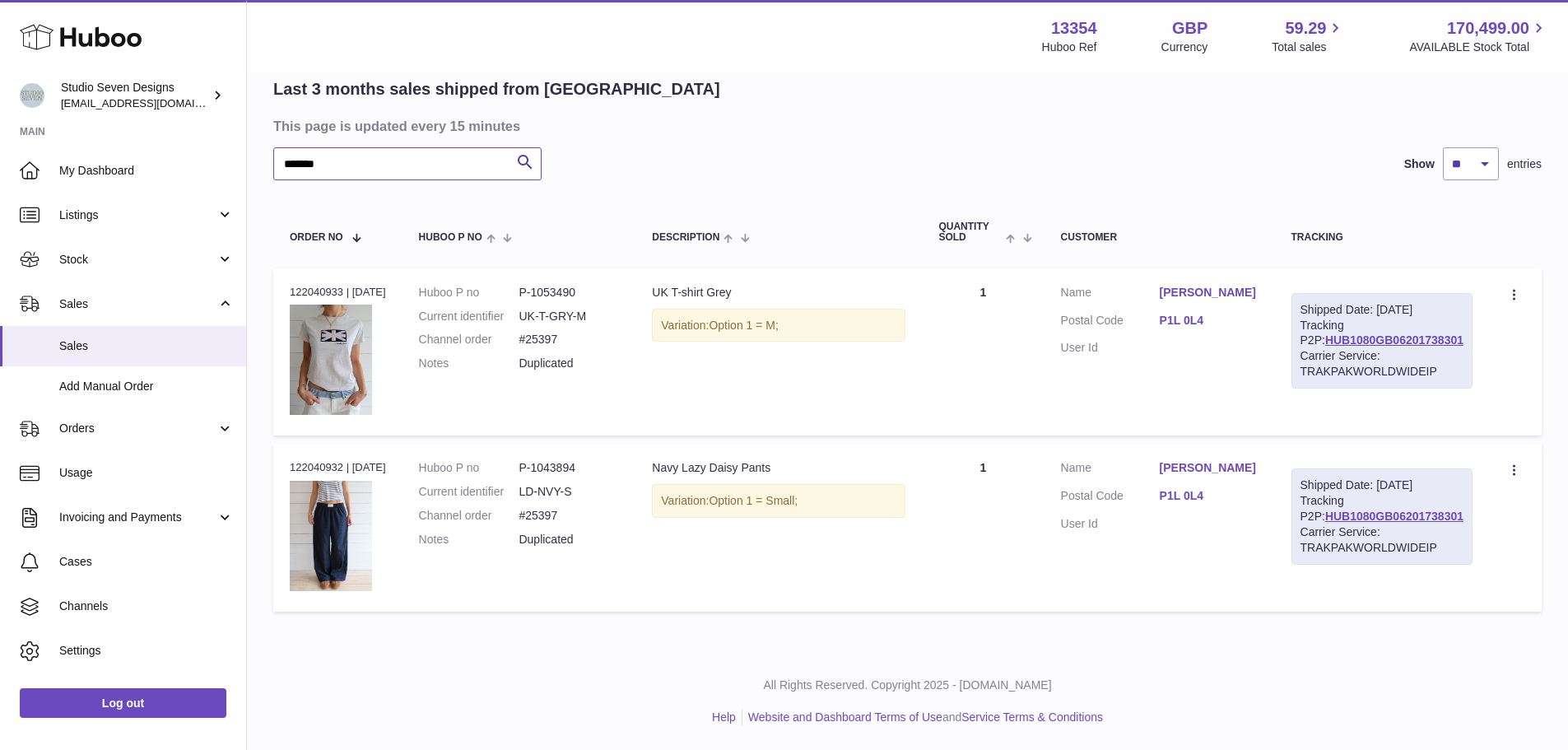
click at [267, 174] on div "My Huboo - Sales report Shipped Current Sales with Huboo Sales Shipped From Hub…" at bounding box center [908, 302] width 1321 height 701
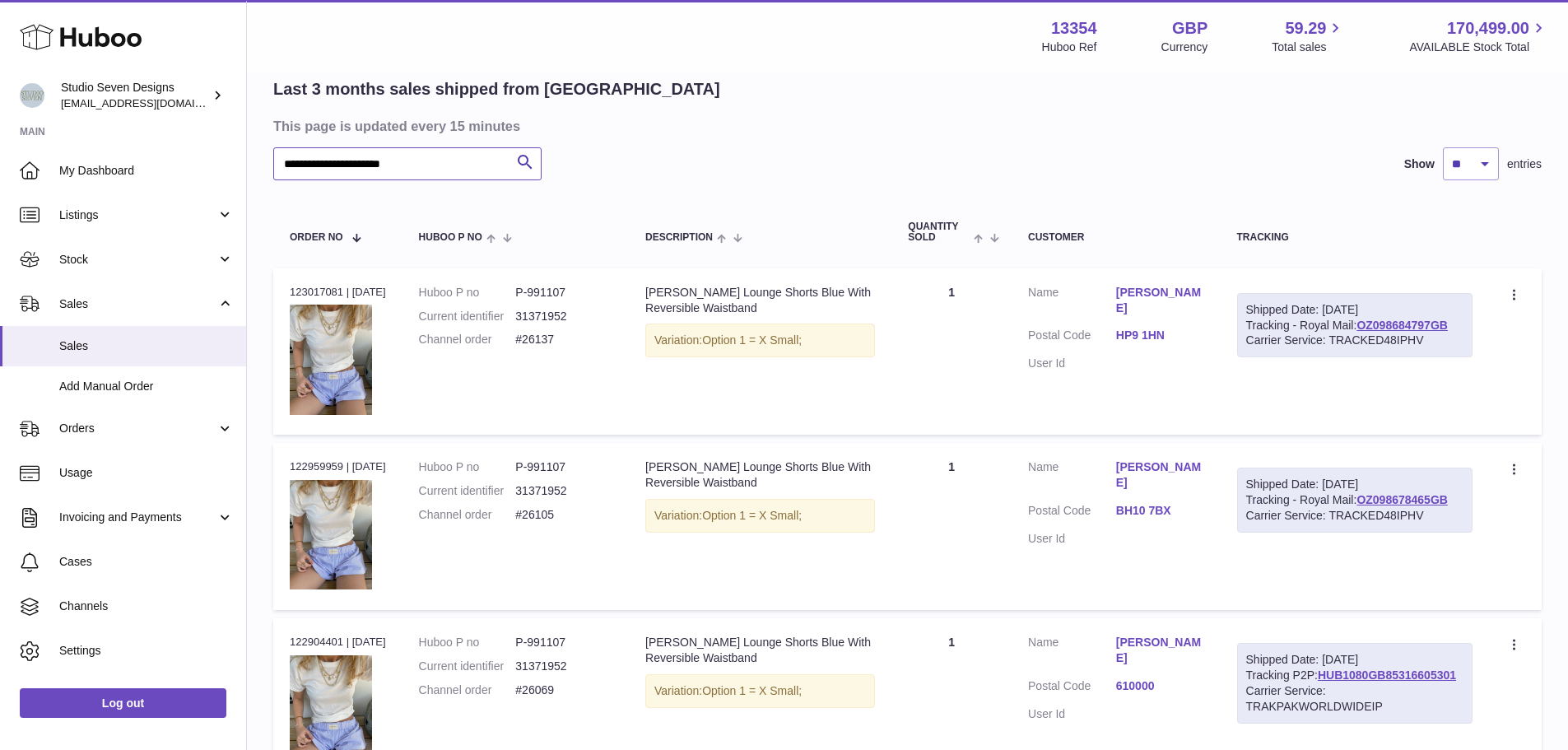
type input "**********"
click at [962, 361] on td "Quantity 1" at bounding box center [951, 351] width 120 height 168
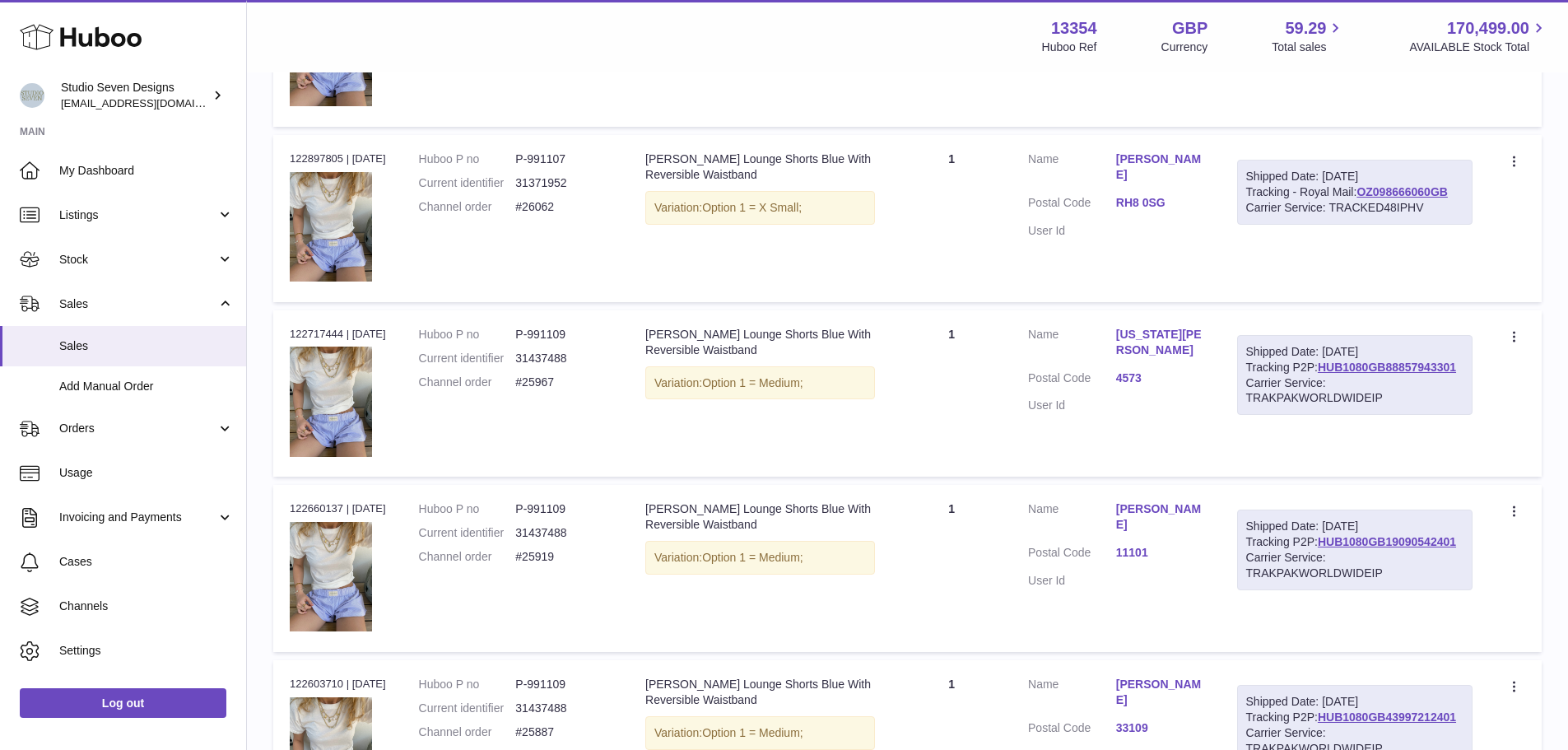
scroll to position [1564, 0]
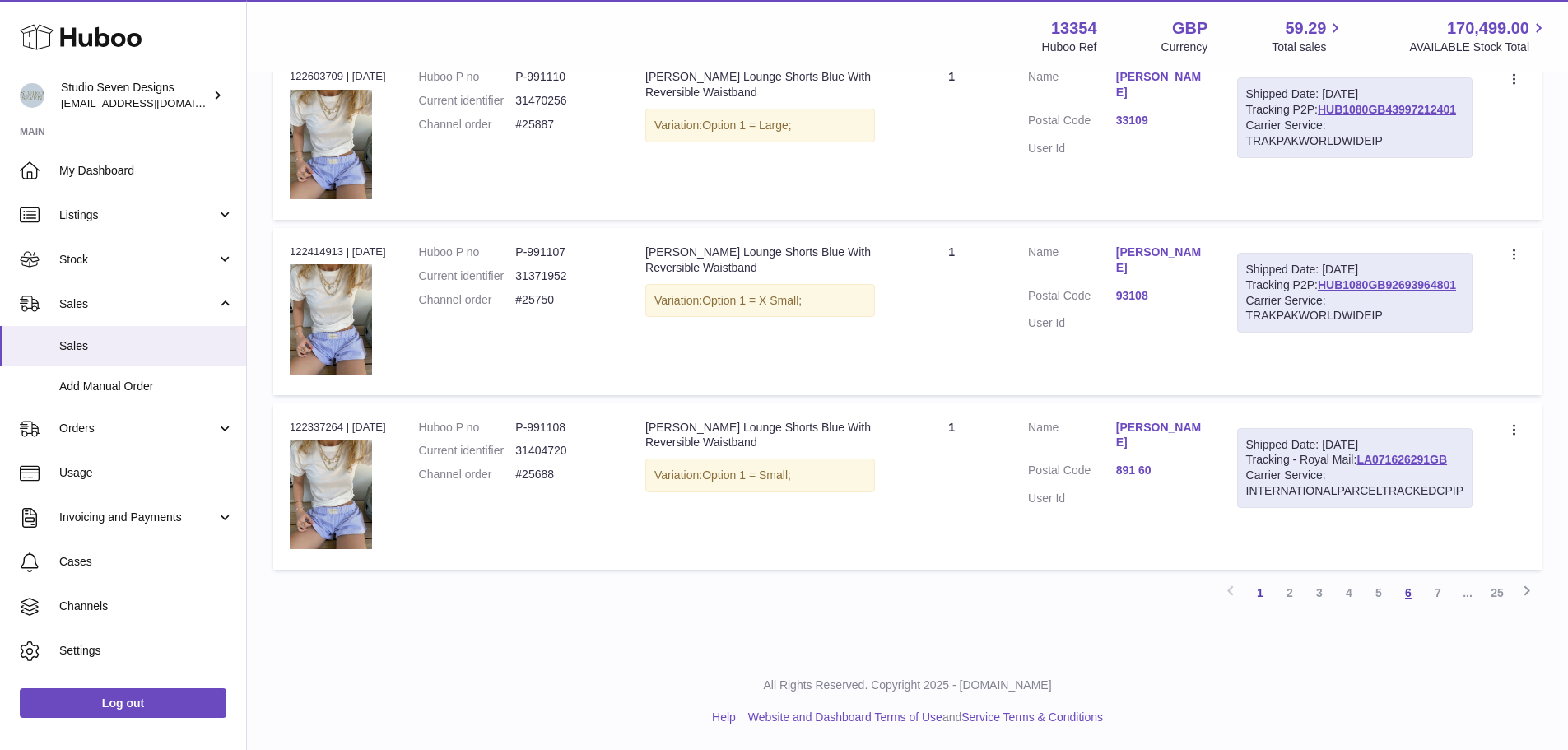
click at [1418, 592] on link "6" at bounding box center [1408, 593] width 30 height 30
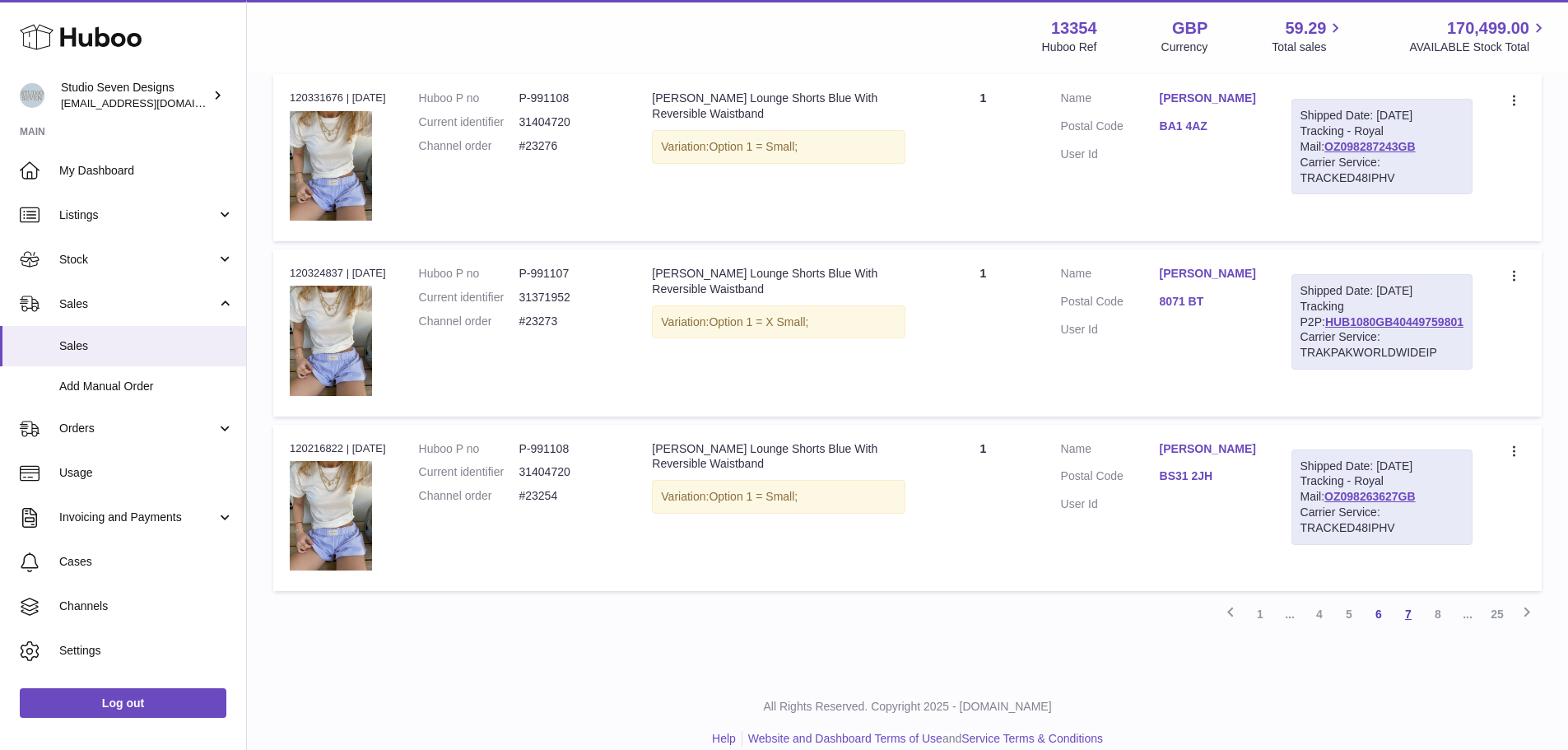
scroll to position [1564, 0]
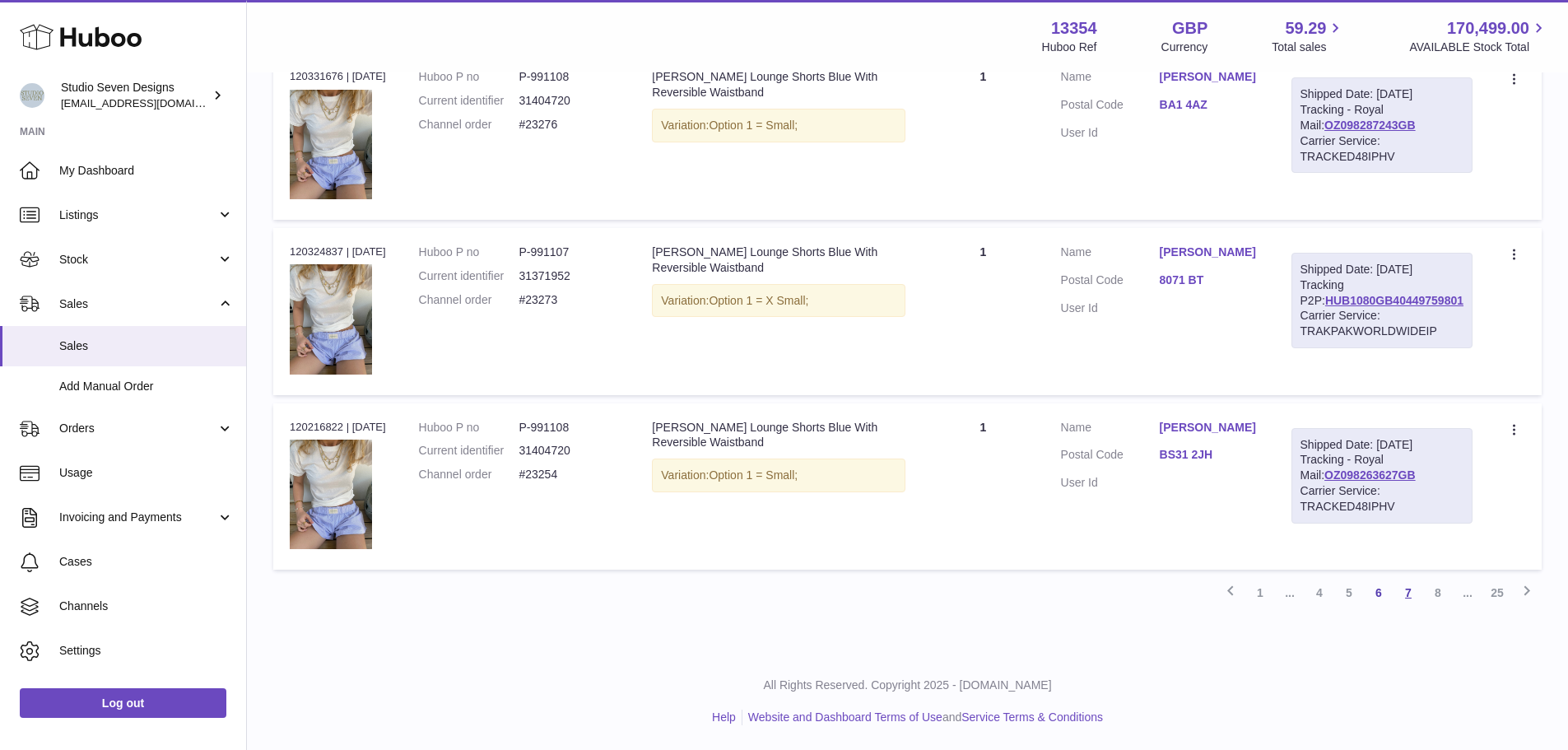
click at [1418, 599] on link "7" at bounding box center [1408, 593] width 30 height 30
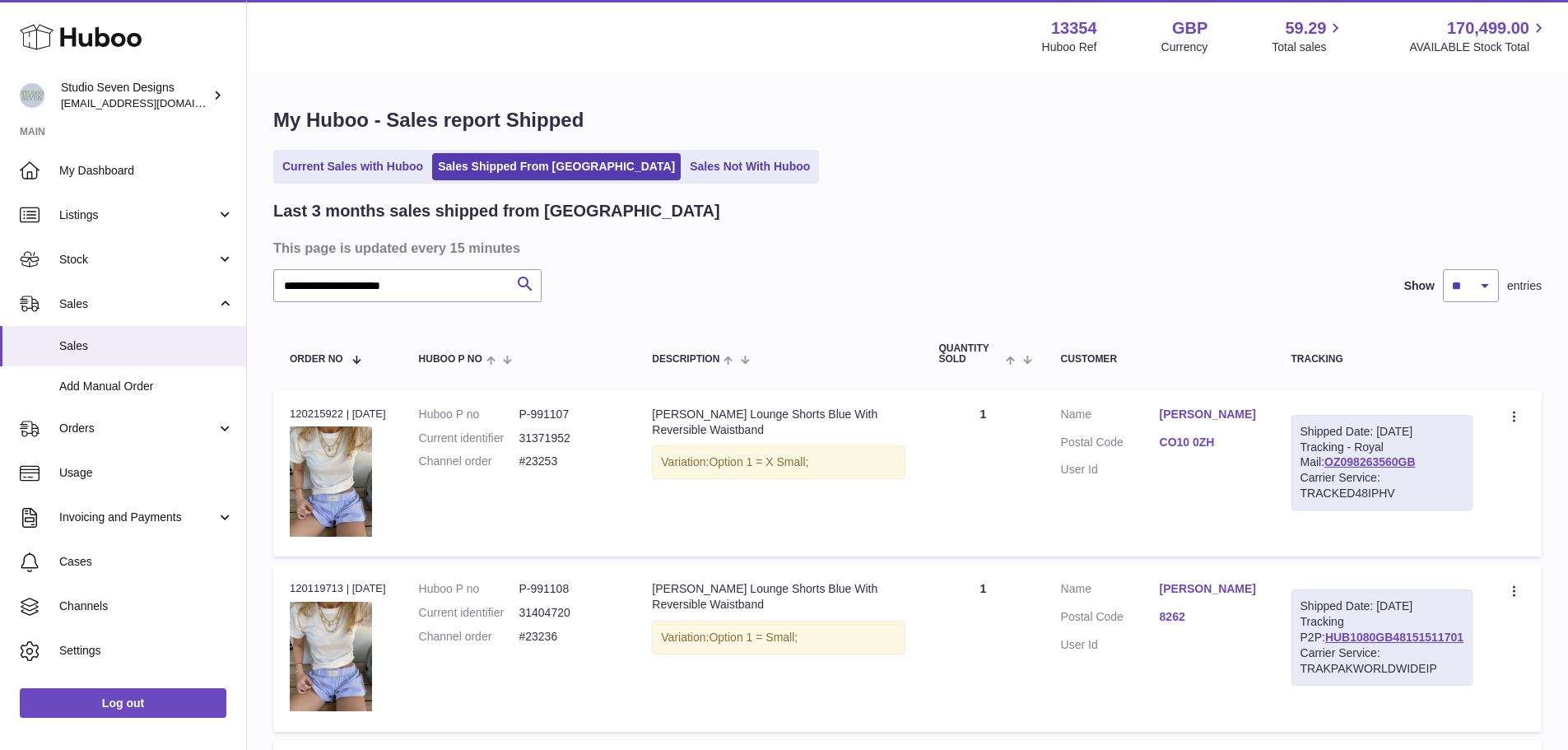
click at [1352, 357] on div "Tracking" at bounding box center [1382, 359] width 181 height 10
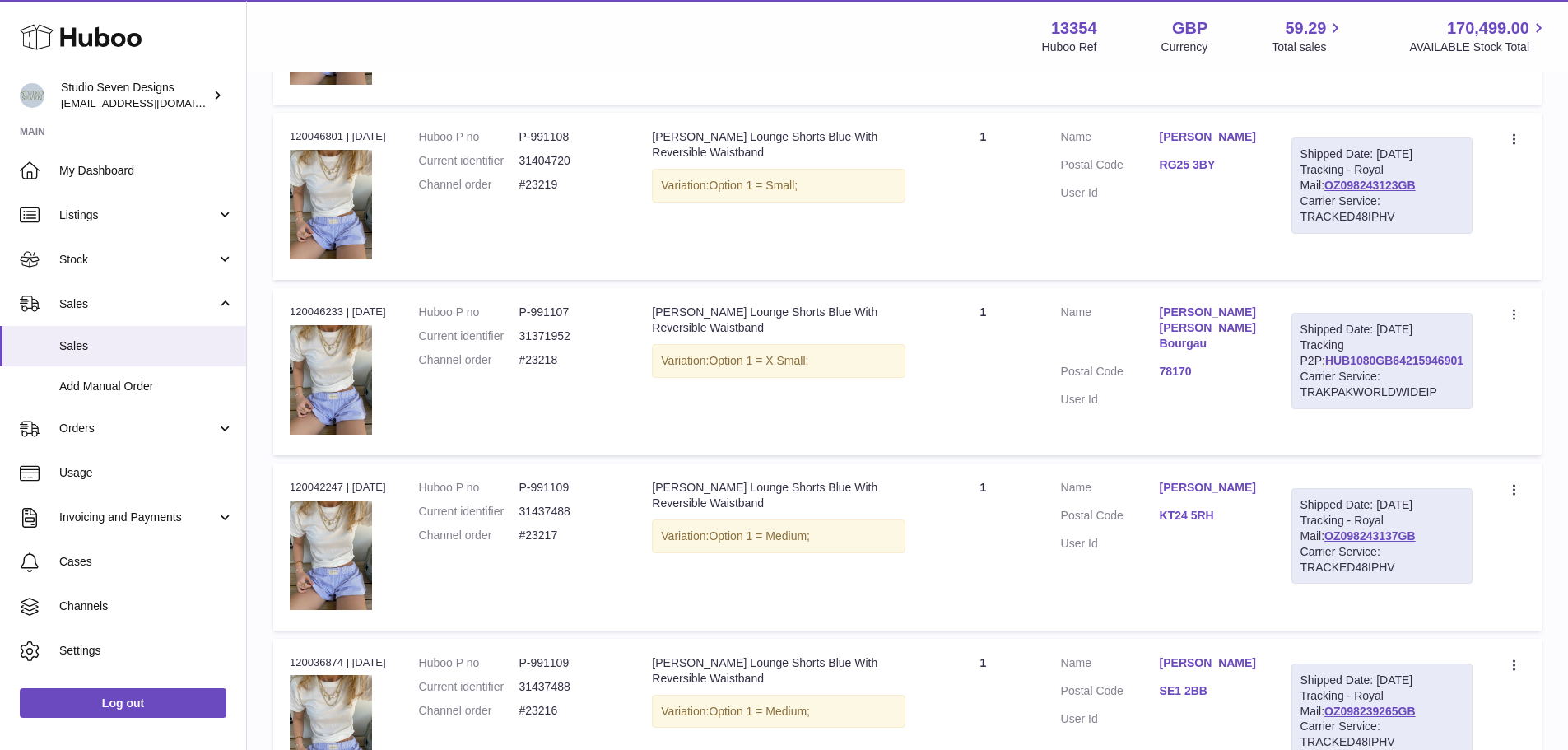
scroll to position [1564, 0]
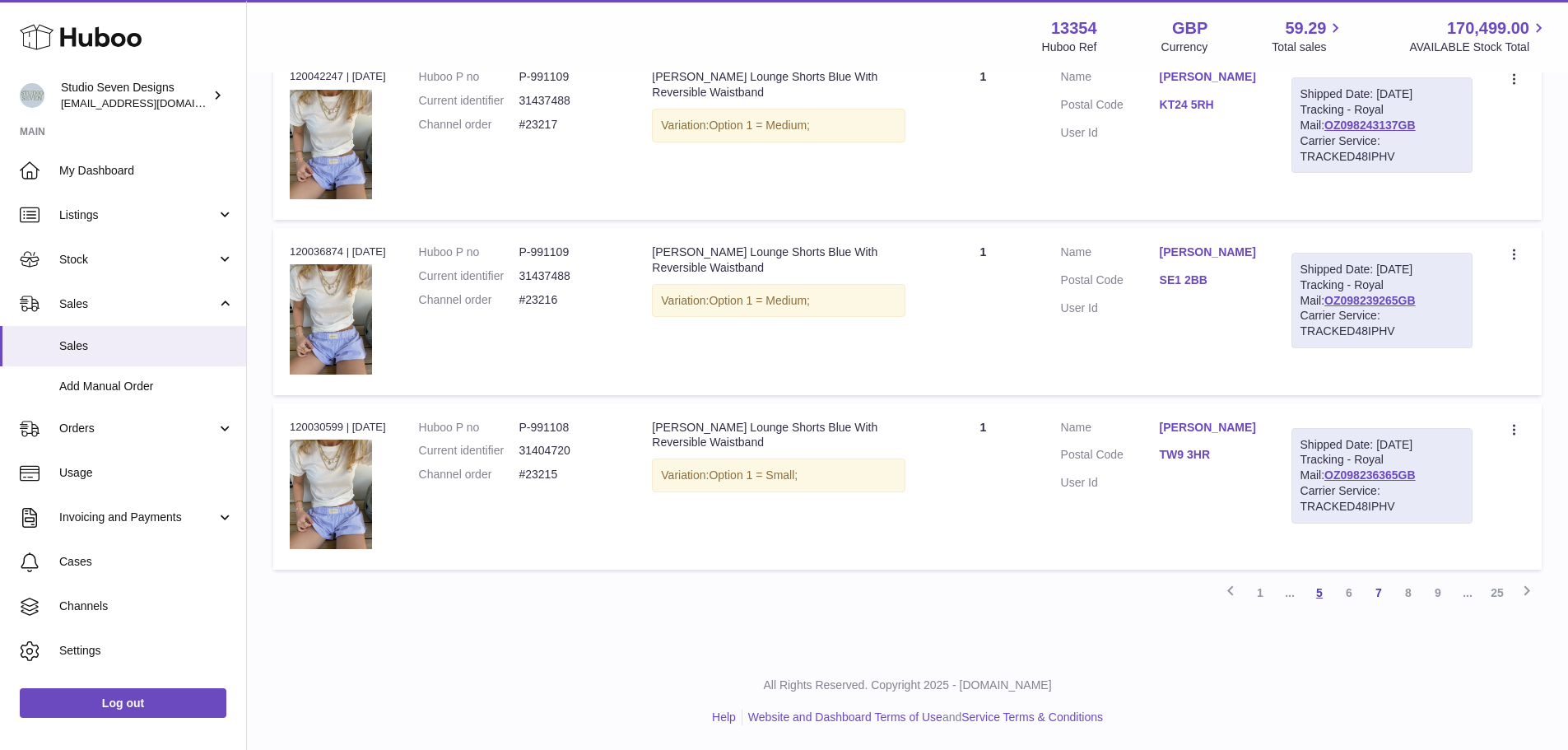
click at [1316, 596] on link "5" at bounding box center [1319, 593] width 30 height 30
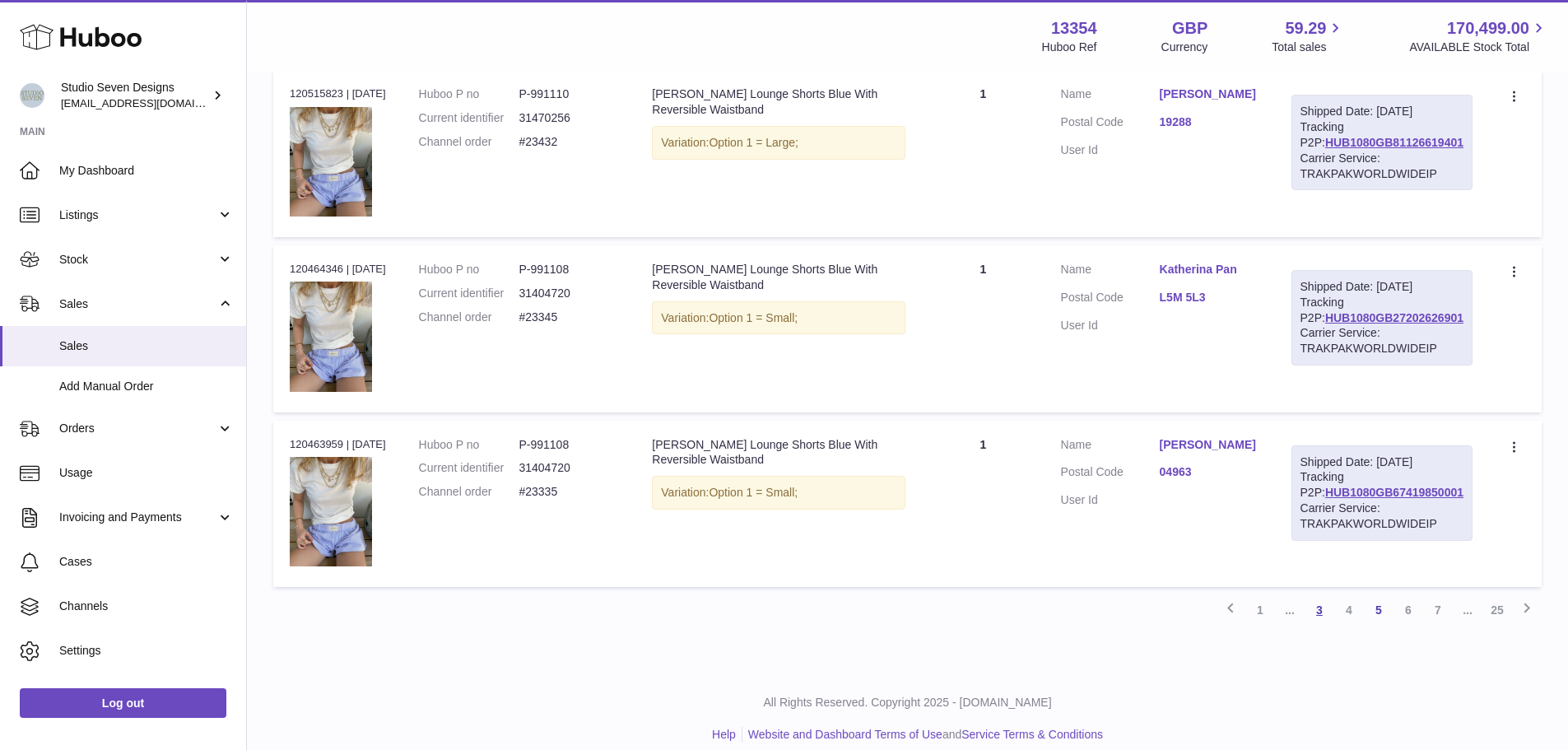
scroll to position [1564, 0]
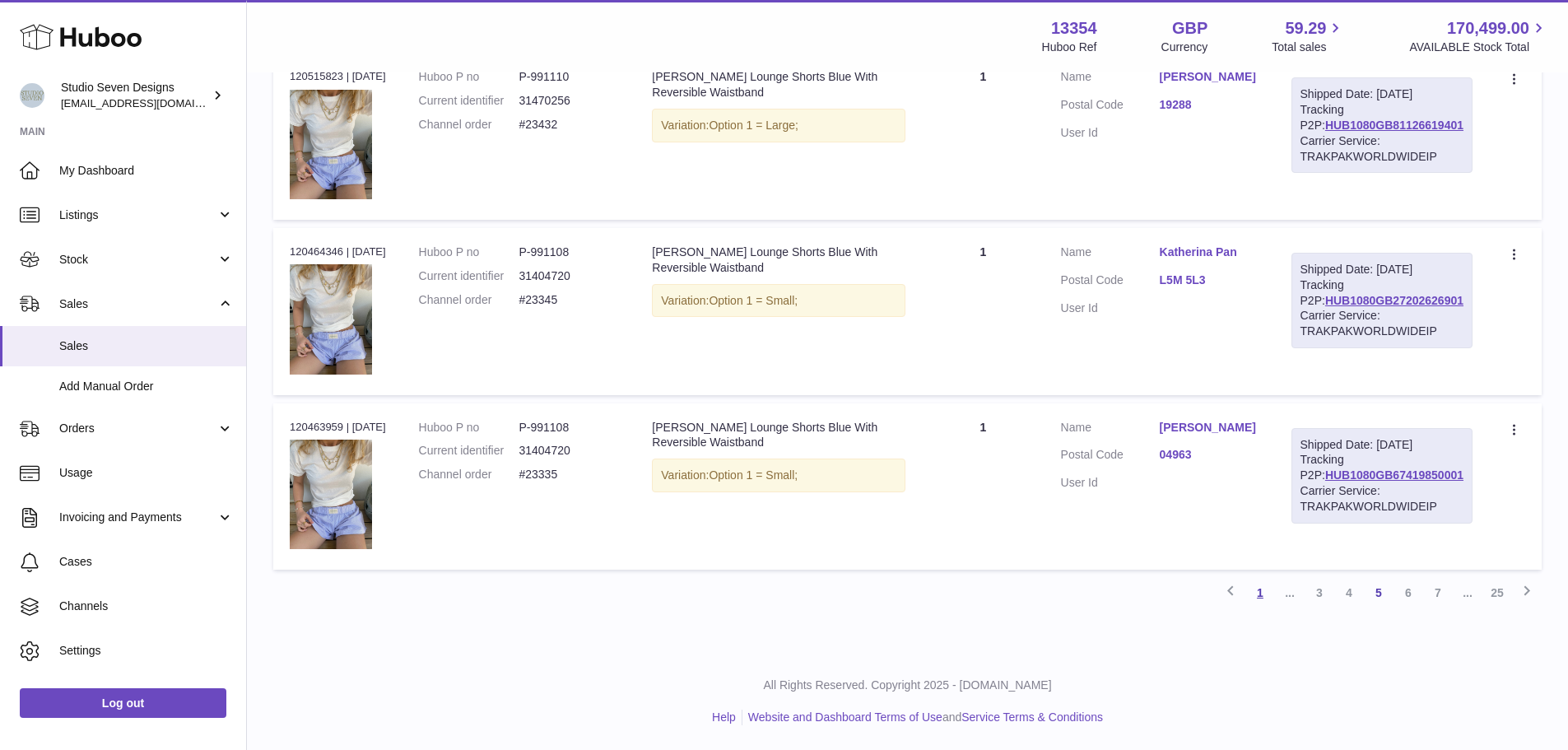
click at [1264, 598] on link "1" at bounding box center [1260, 593] width 30 height 30
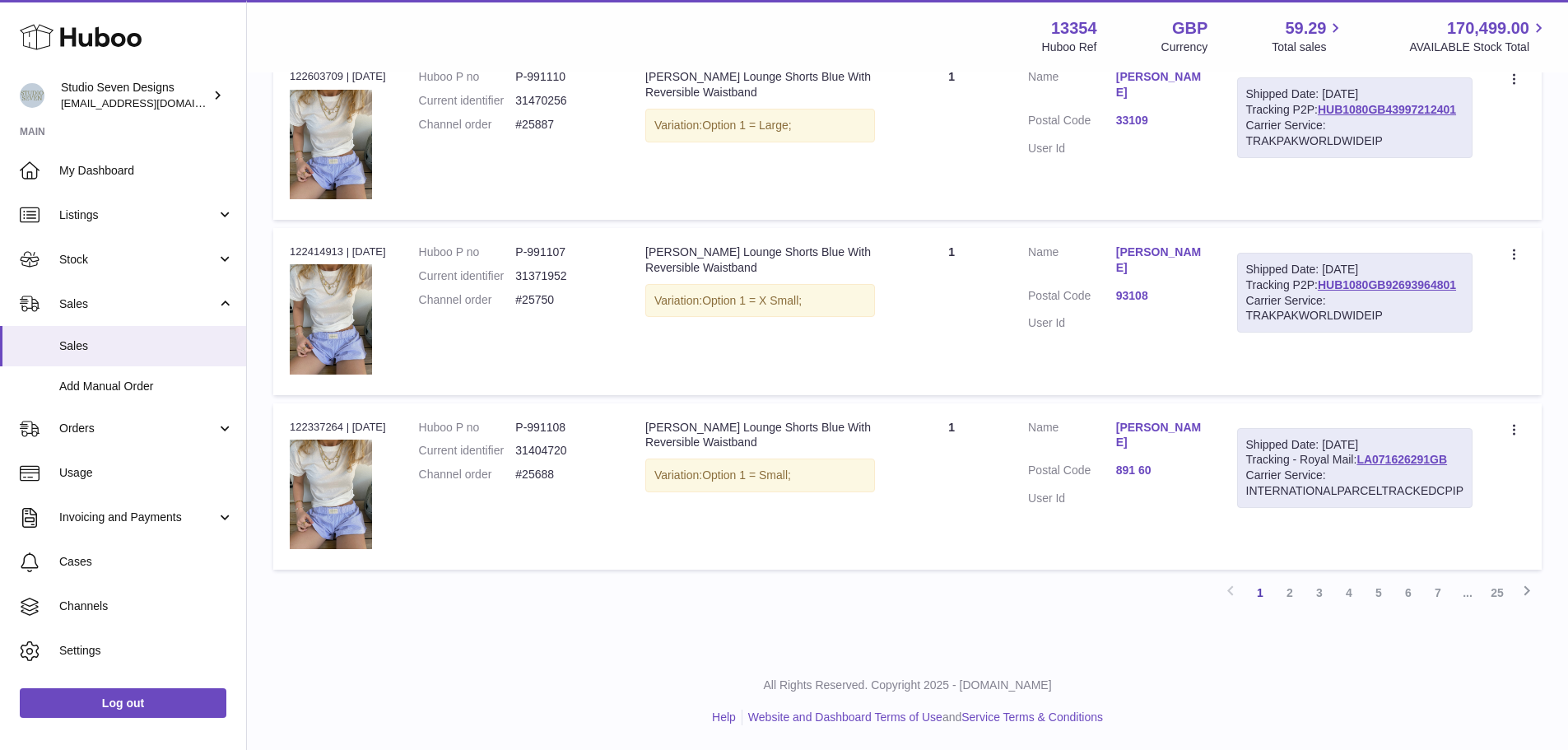
scroll to position [1399, 0]
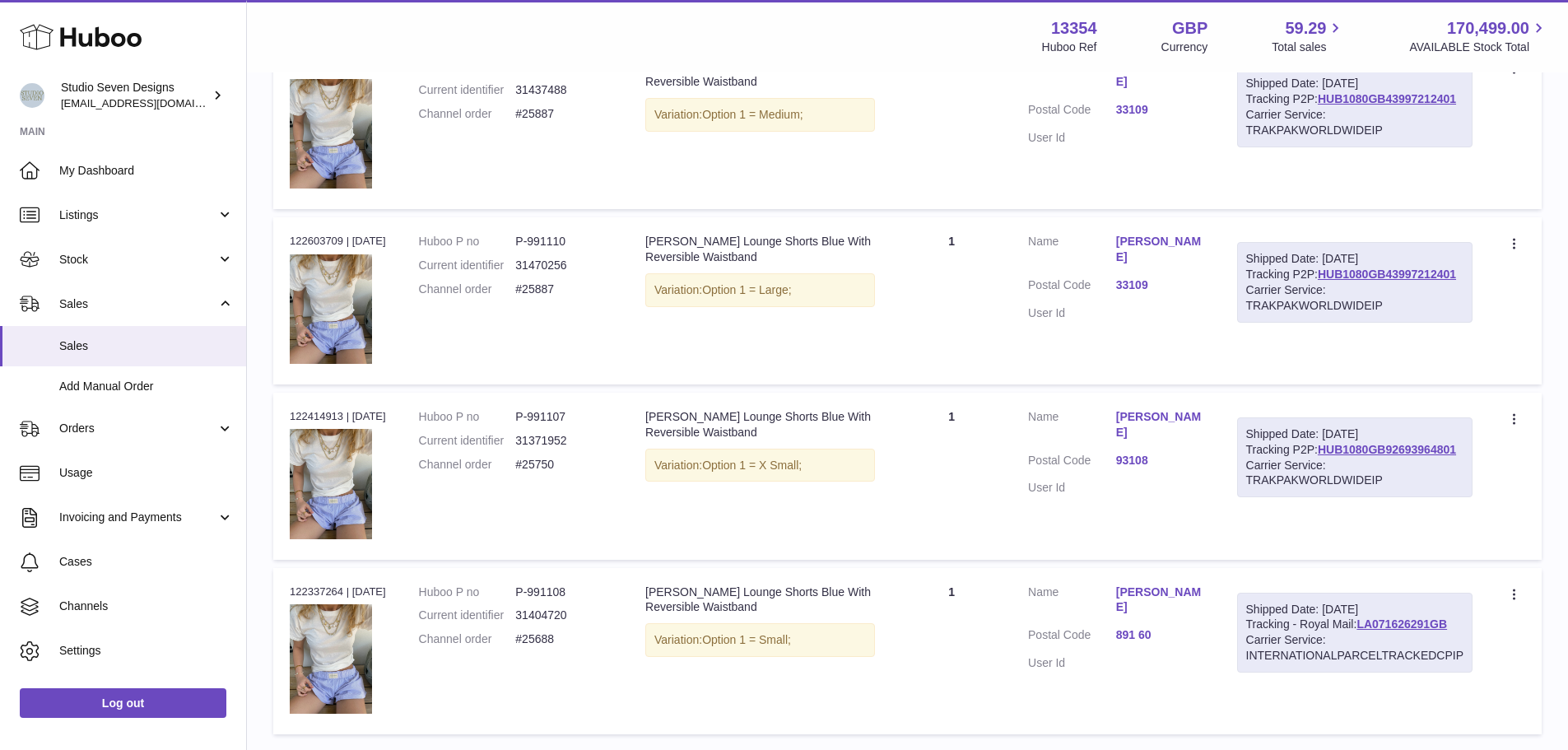
click at [564, 235] on dd "P-991110" at bounding box center [563, 241] width 97 height 15
copy dd "991110"
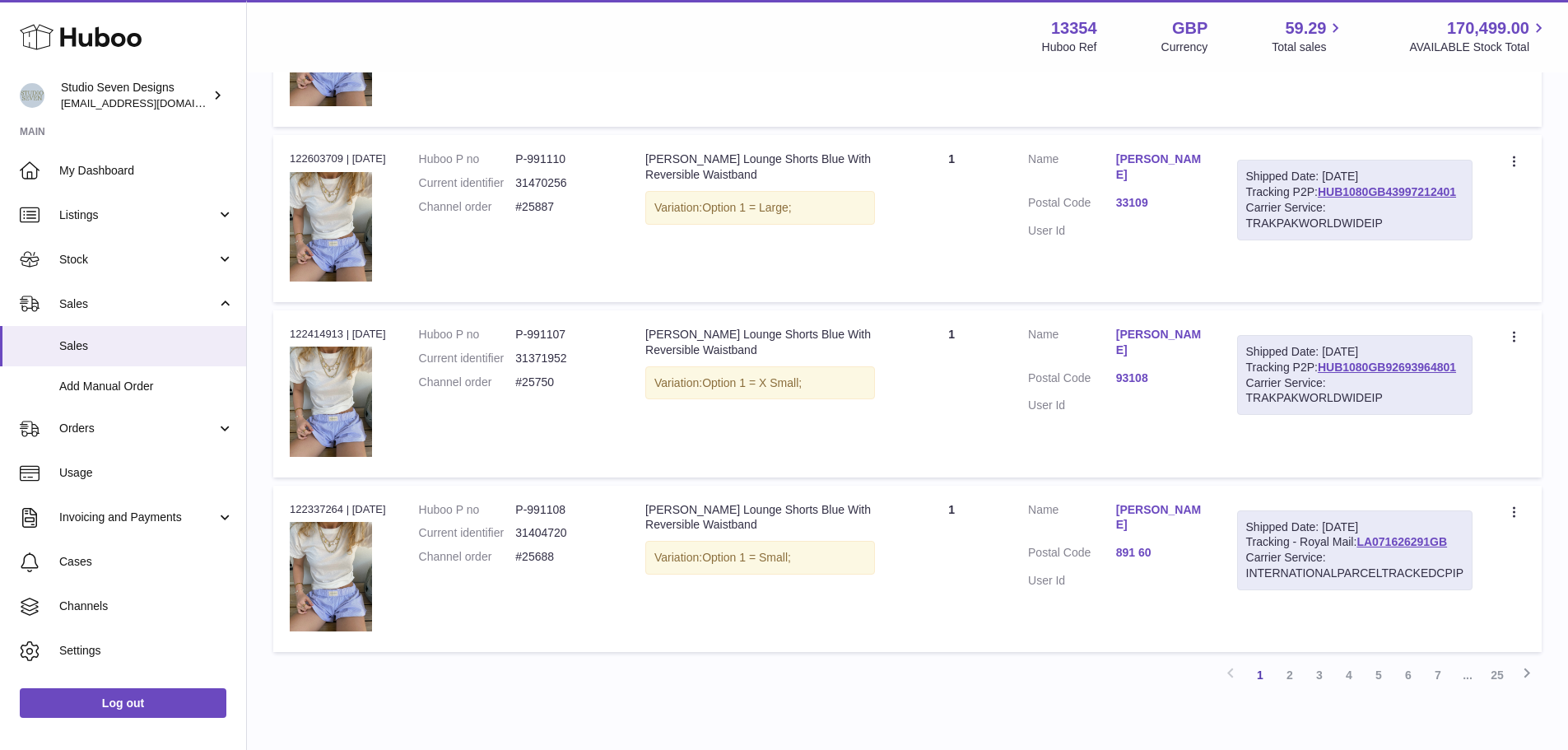
click at [343, 331] on div "Order no 122414913 | 7th Aug" at bounding box center [337, 334] width 96 height 15
click at [327, 332] on div "Order no 122414913 | 7th Aug" at bounding box center [337, 334] width 96 height 15
copy div "122414913"
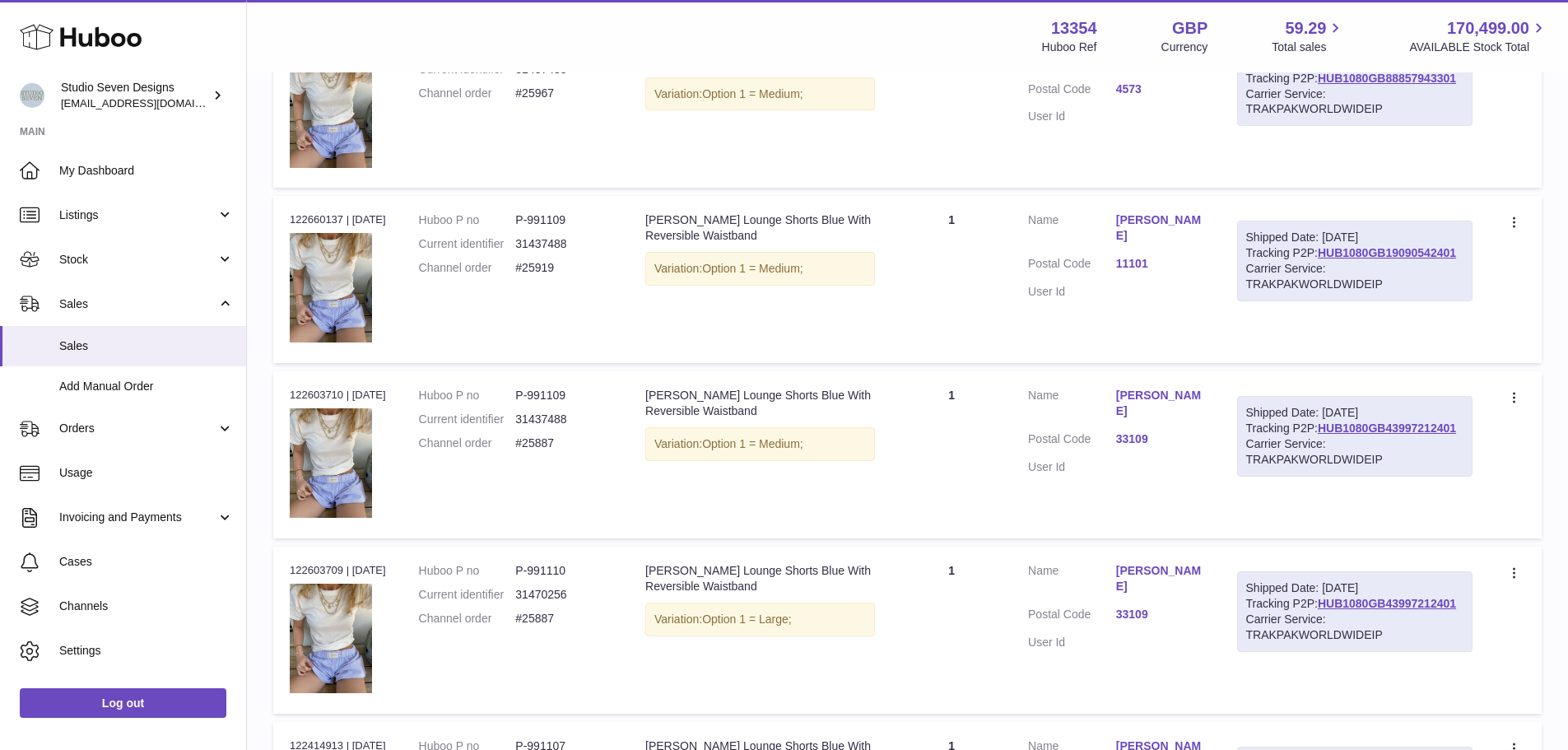
click at [962, 382] on td "Quantity 1" at bounding box center [951, 454] width 120 height 168
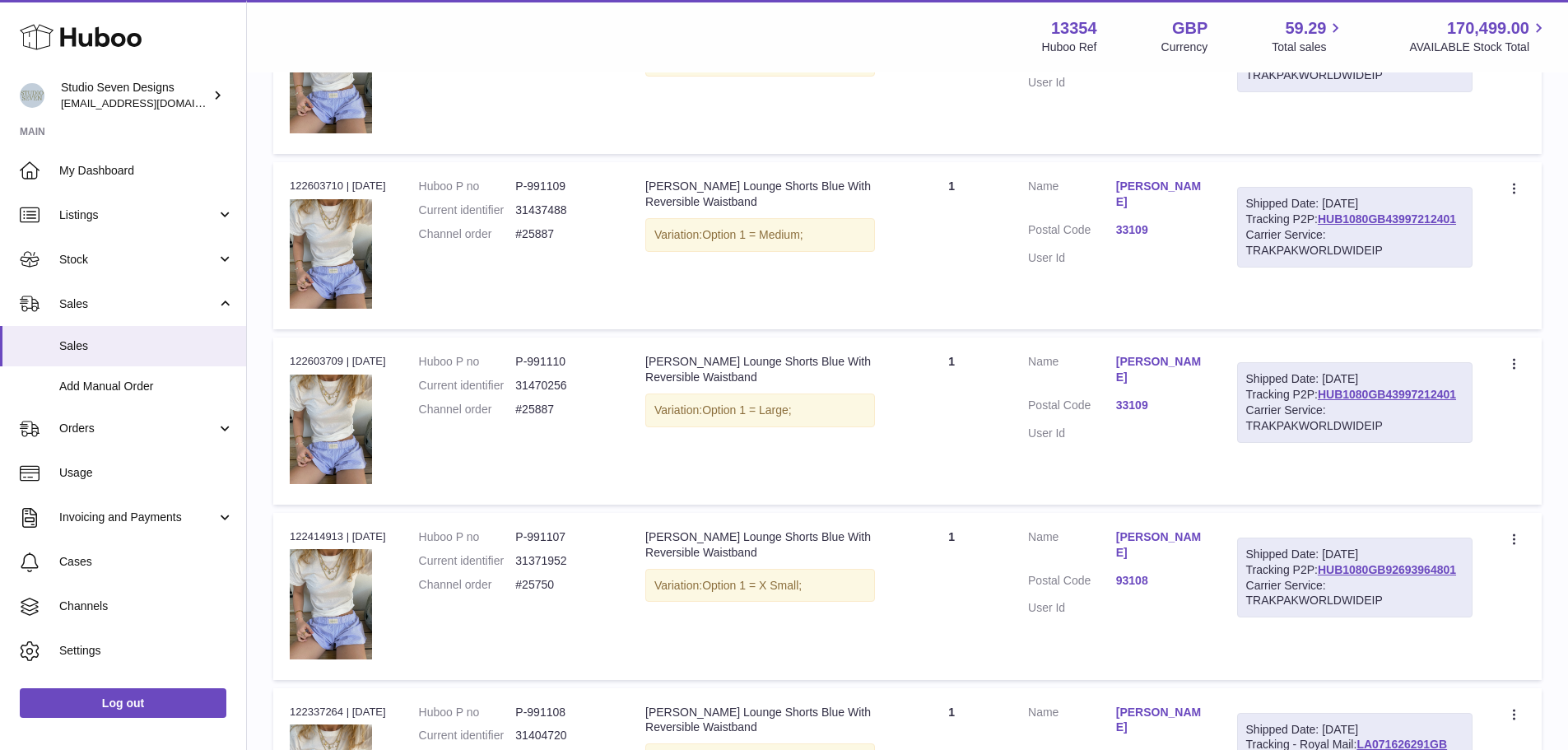
scroll to position [1399, 0]
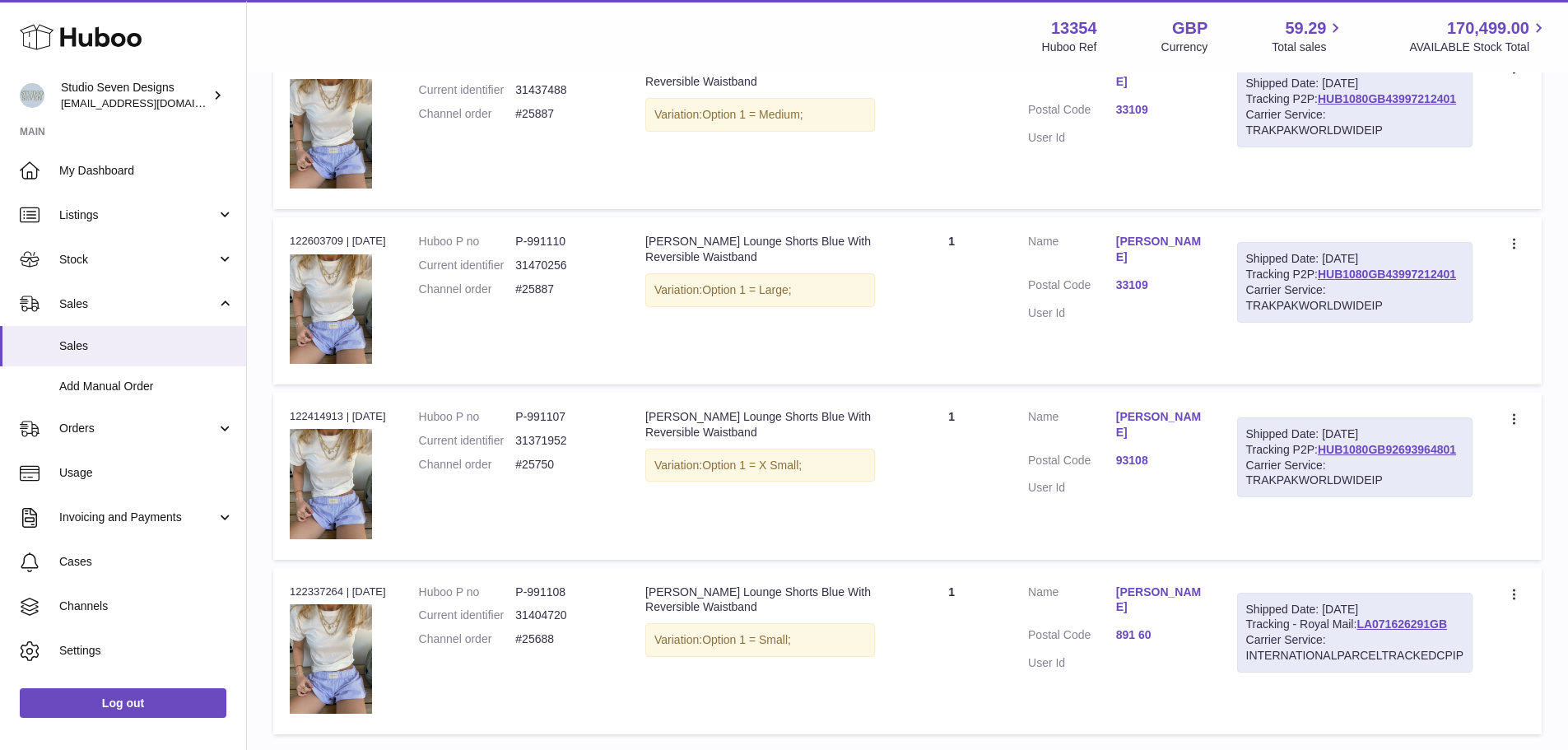
click at [765, 344] on td "Description Lila Lounge Shorts Blue With Reversible Waistband Variation: Option…" at bounding box center [760, 301] width 263 height 168
